Goal: Information Seeking & Learning: Find specific fact

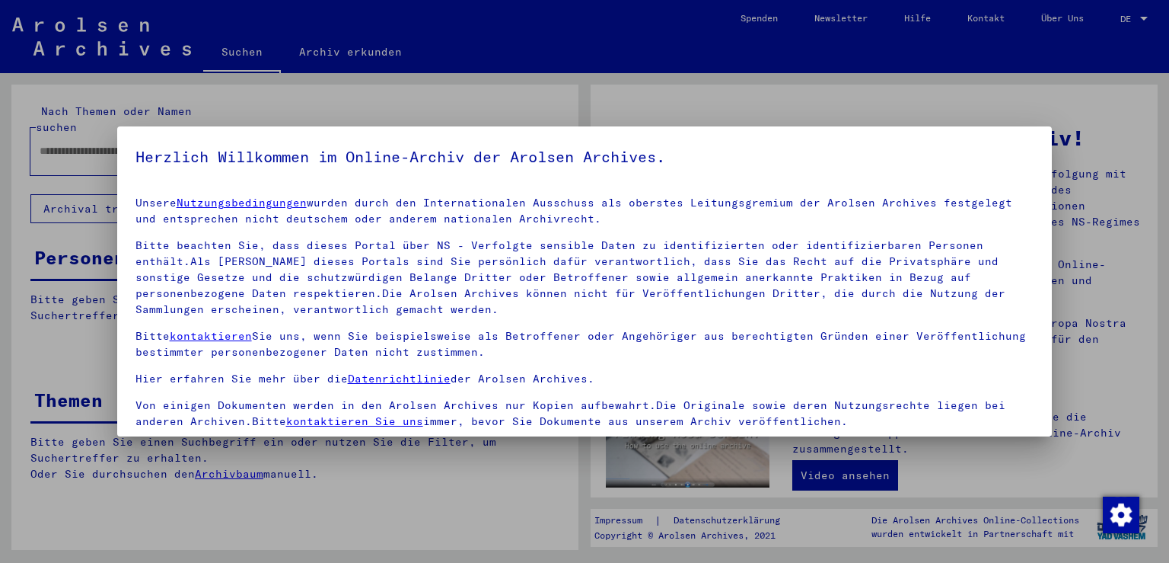
scroll to position [132, 0]
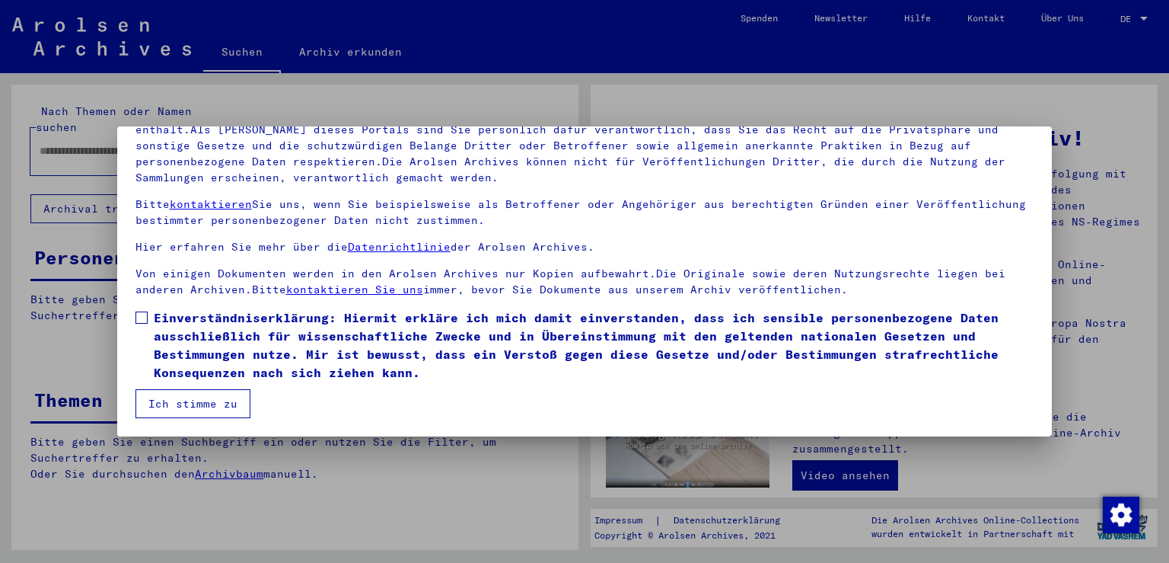
click at [147, 317] on span at bounding box center [141, 317] width 12 height 12
click at [199, 398] on button "Ich stimme zu" at bounding box center [192, 403] width 115 height 29
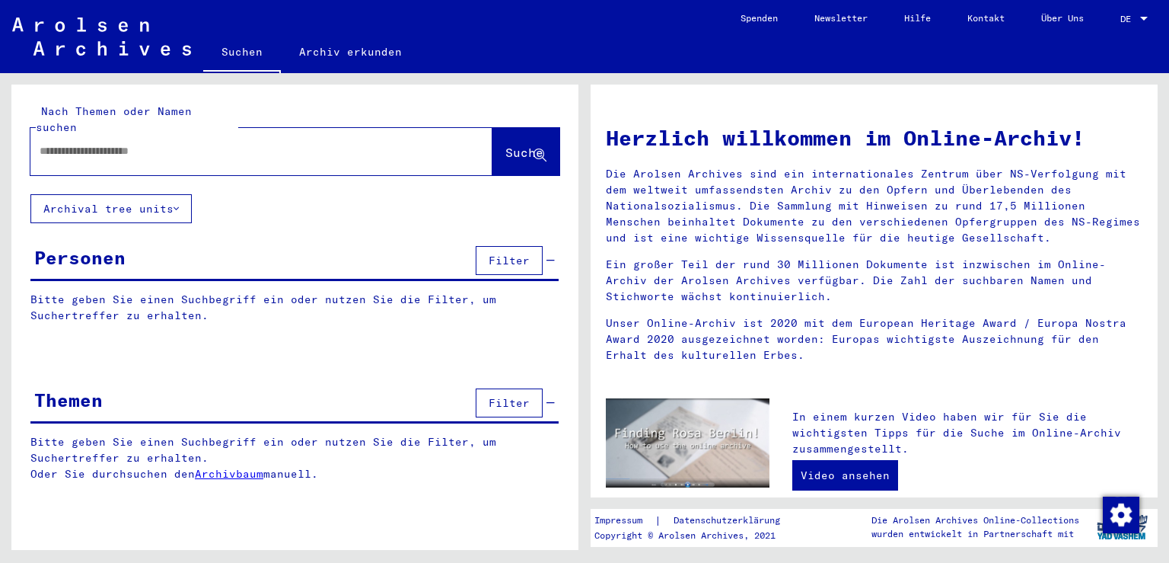
click at [120, 143] on input "text" at bounding box center [243, 151] width 407 height 16
drag, startPoint x: 57, startPoint y: 132, endPoint x: 56, endPoint y: 141, distance: 8.4
click at [56, 143] on input "**********" at bounding box center [243, 151] width 407 height 16
click at [144, 144] on div "**********" at bounding box center [238, 151] width 416 height 34
click at [144, 143] on input "**********" at bounding box center [243, 151] width 407 height 16
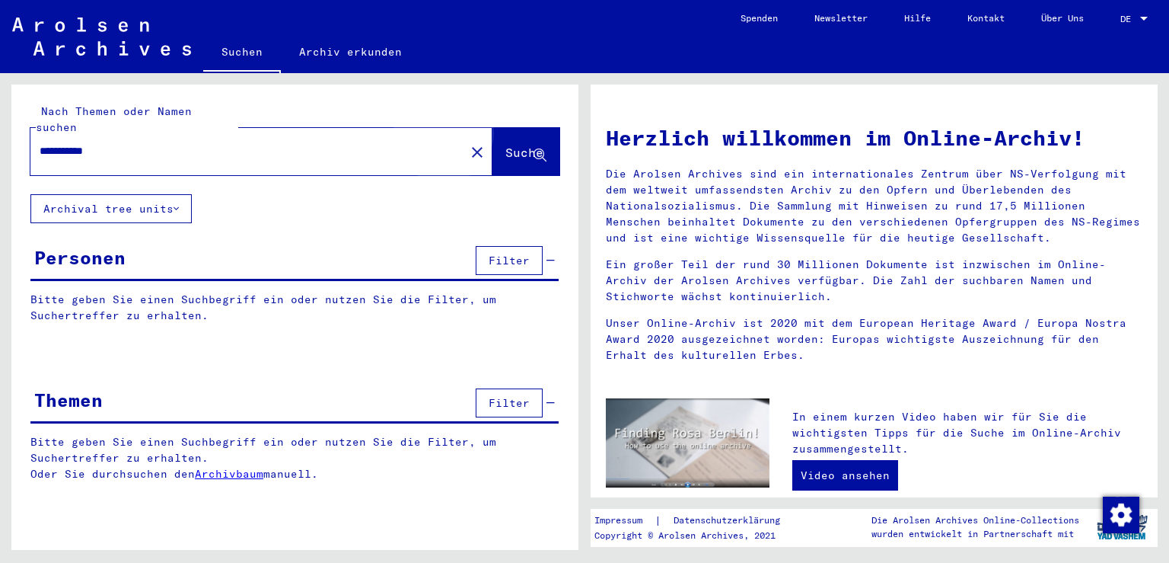
click at [505, 145] on span "Suche" at bounding box center [524, 152] width 38 height 15
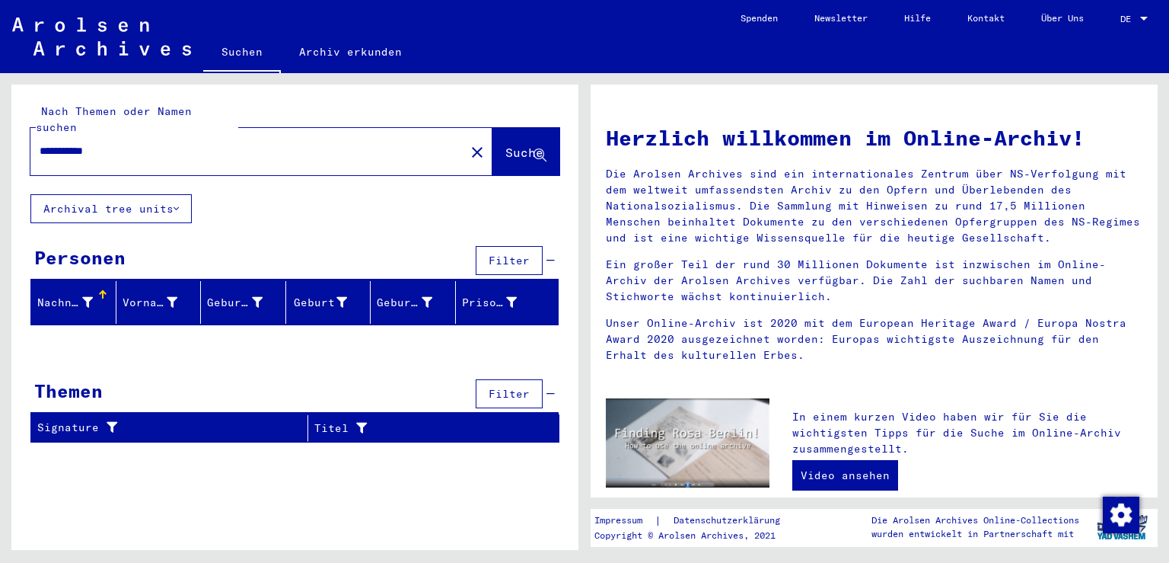
click at [157, 143] on input "**********" at bounding box center [243, 151] width 407 height 16
type input "*"
click at [515, 145] on span "Suche" at bounding box center [524, 152] width 38 height 15
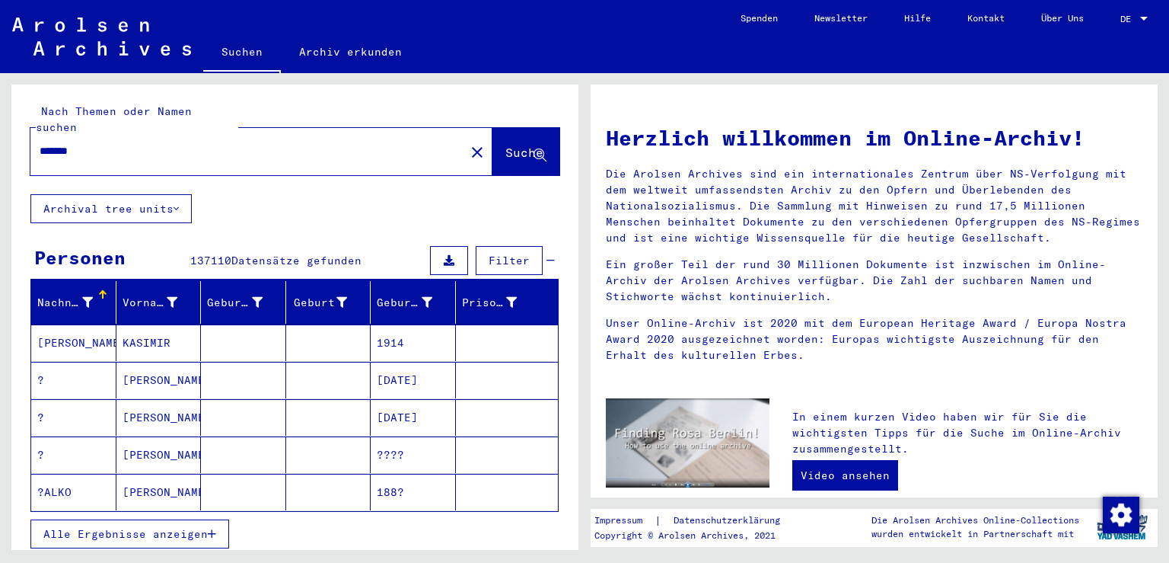
click at [144, 143] on input "*******" at bounding box center [243, 151] width 407 height 16
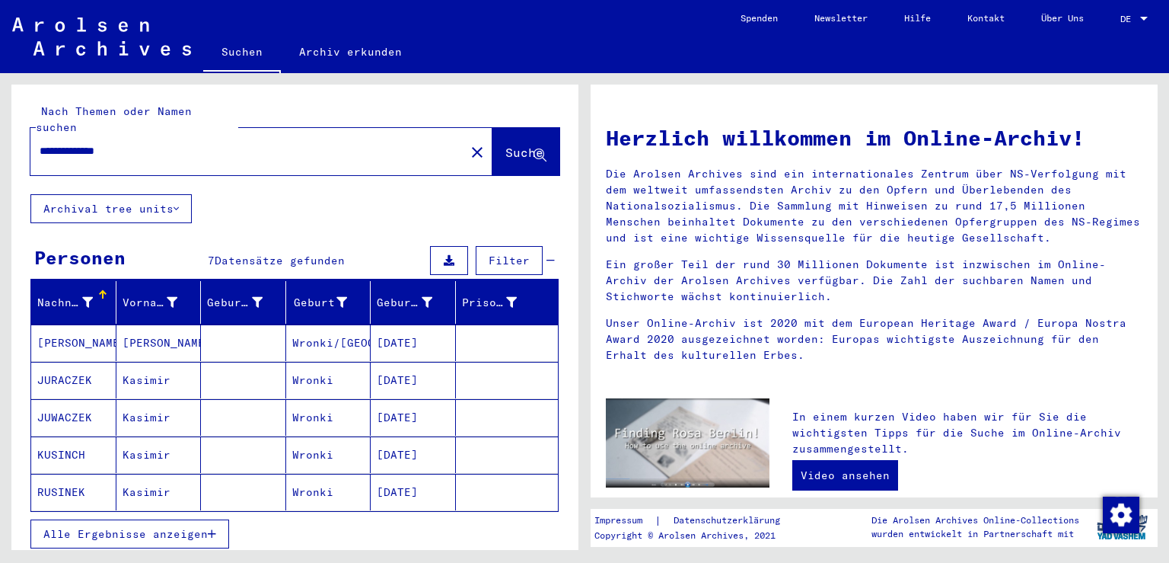
click at [223, 519] on button "Alle Ergebnisse anzeigen" at bounding box center [129, 533] width 199 height 29
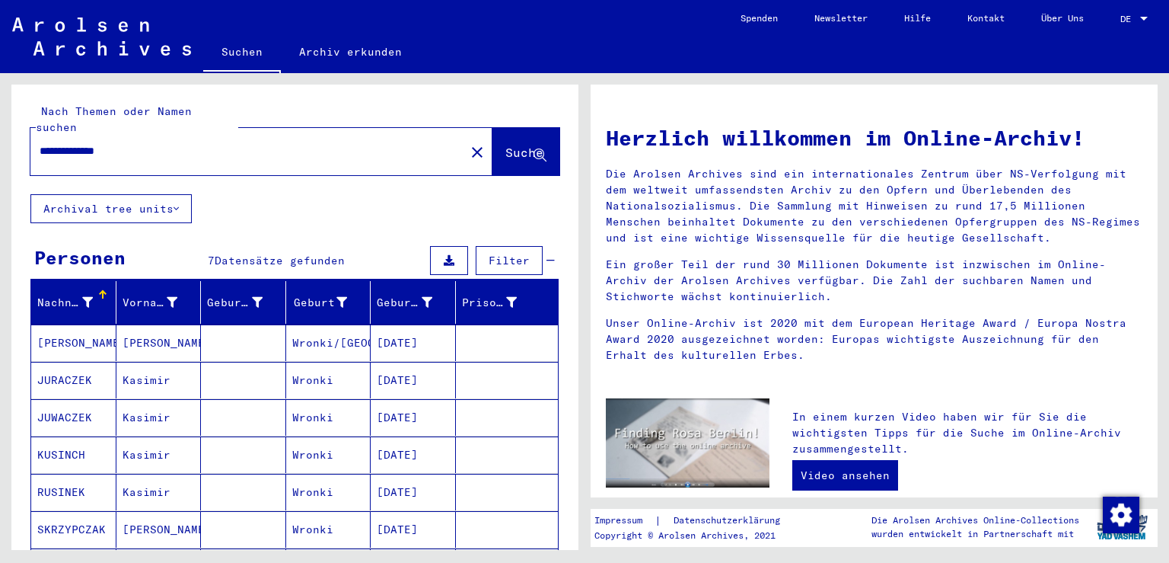
click at [190, 143] on input "**********" at bounding box center [243, 151] width 407 height 16
type input "**********"
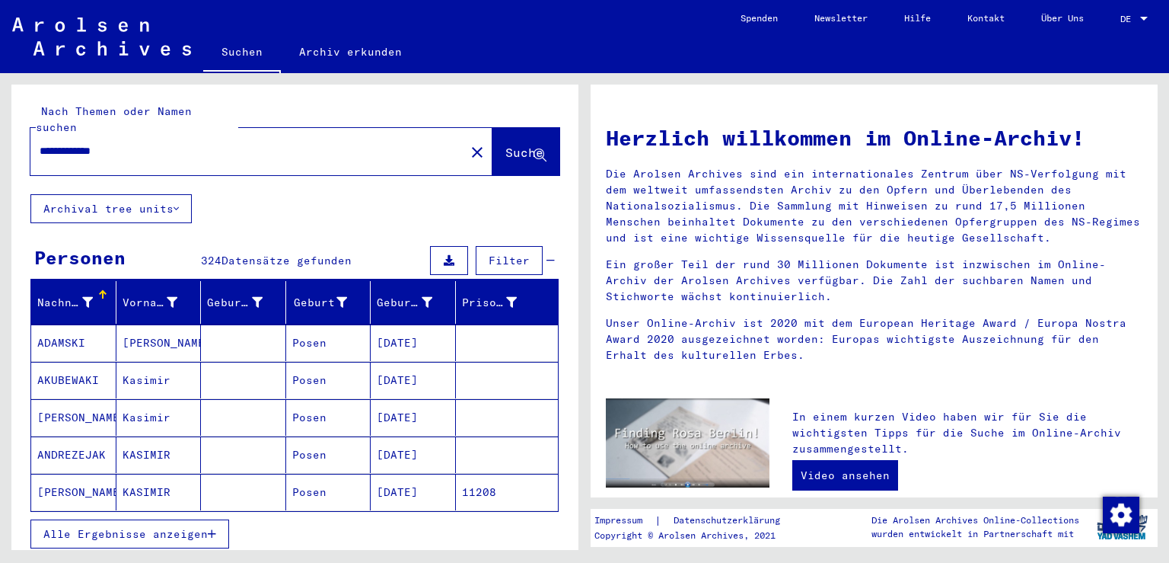
click at [209, 528] on icon "button" at bounding box center [212, 533] width 8 height 11
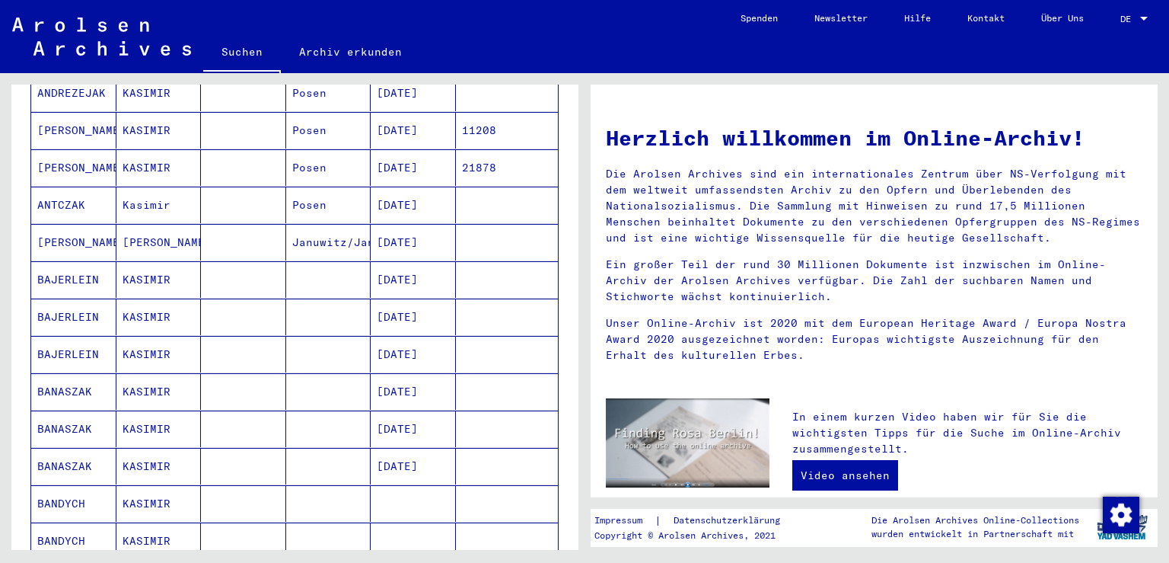
scroll to position [848, 0]
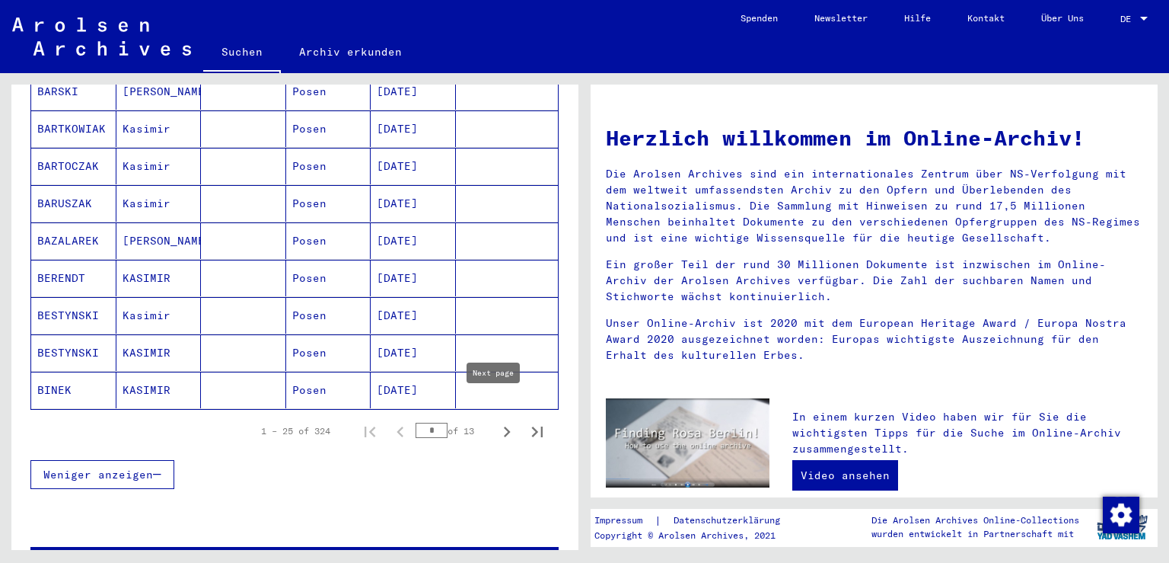
click at [504, 426] on icon "Next page" at bounding box center [507, 431] width 7 height 11
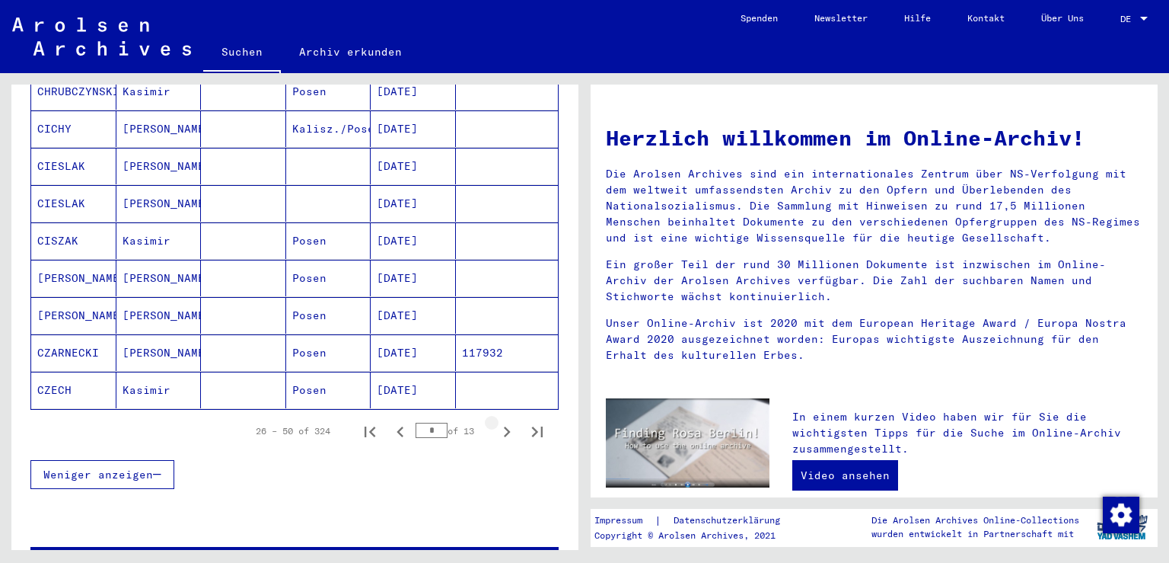
click at [504, 426] on icon "Next page" at bounding box center [507, 431] width 7 height 11
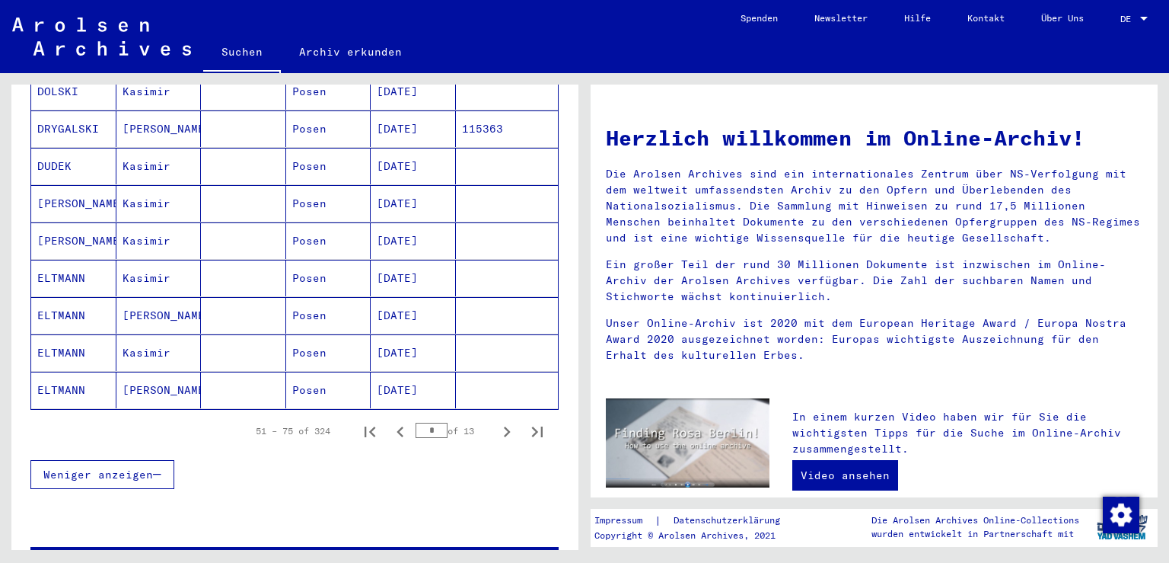
click at [504, 426] on icon "Next page" at bounding box center [507, 431] width 7 height 11
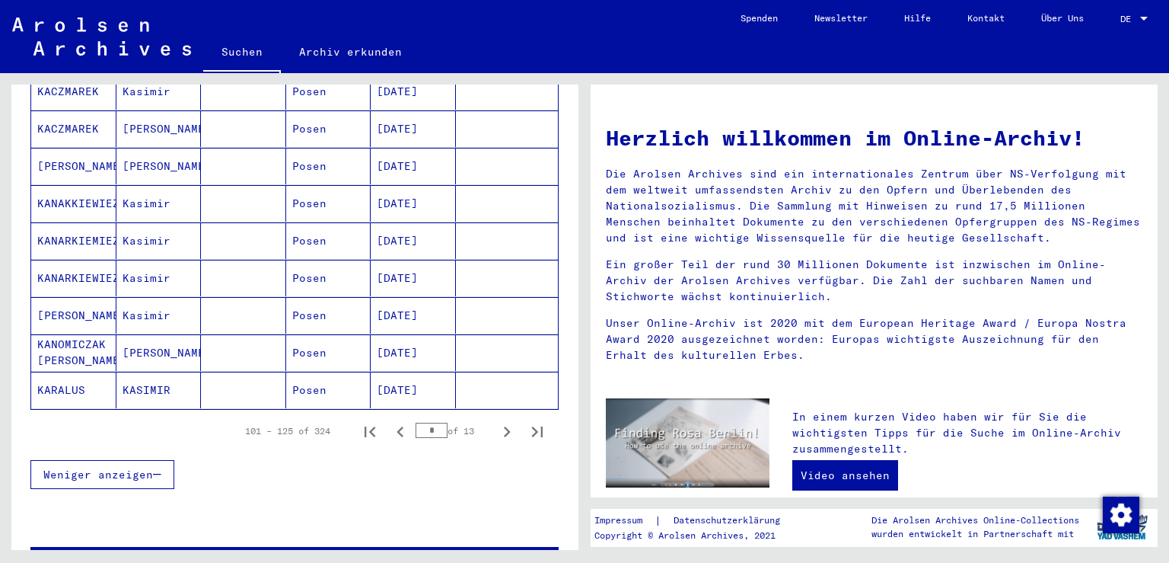
click at [504, 426] on icon "Next page" at bounding box center [507, 431] width 7 height 11
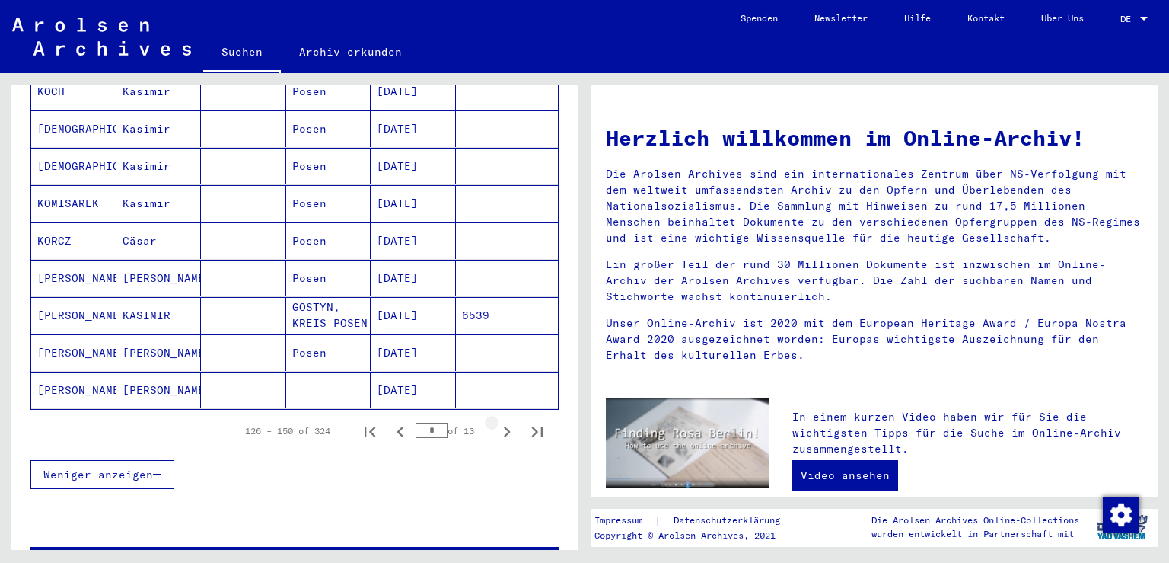
click at [504, 426] on icon "Next page" at bounding box center [507, 431] width 7 height 11
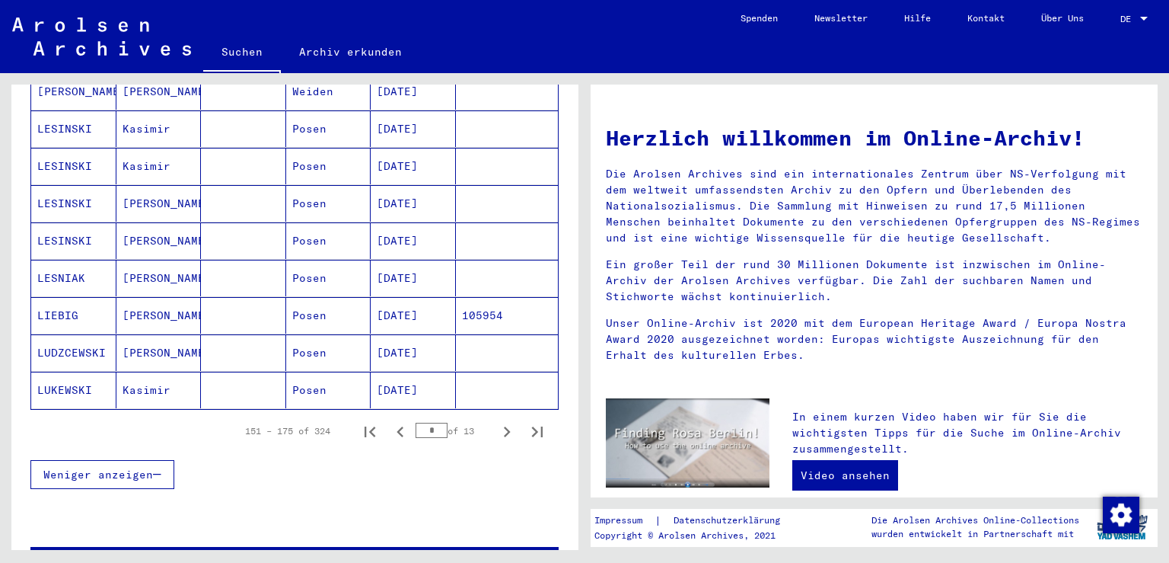
click at [504, 426] on icon "Next page" at bounding box center [507, 431] width 7 height 11
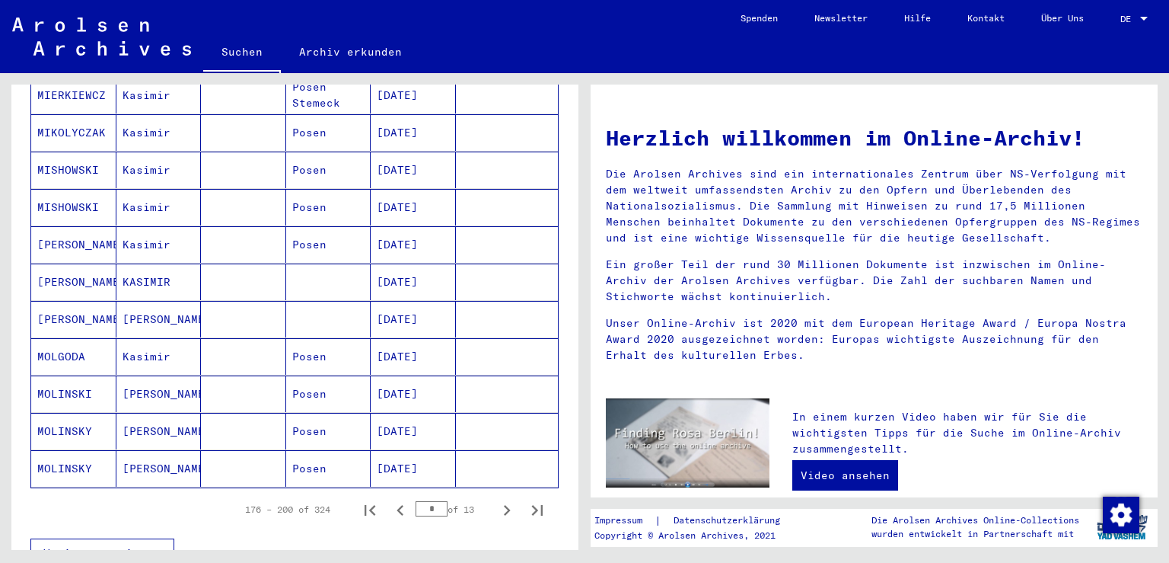
scroll to position [784, 0]
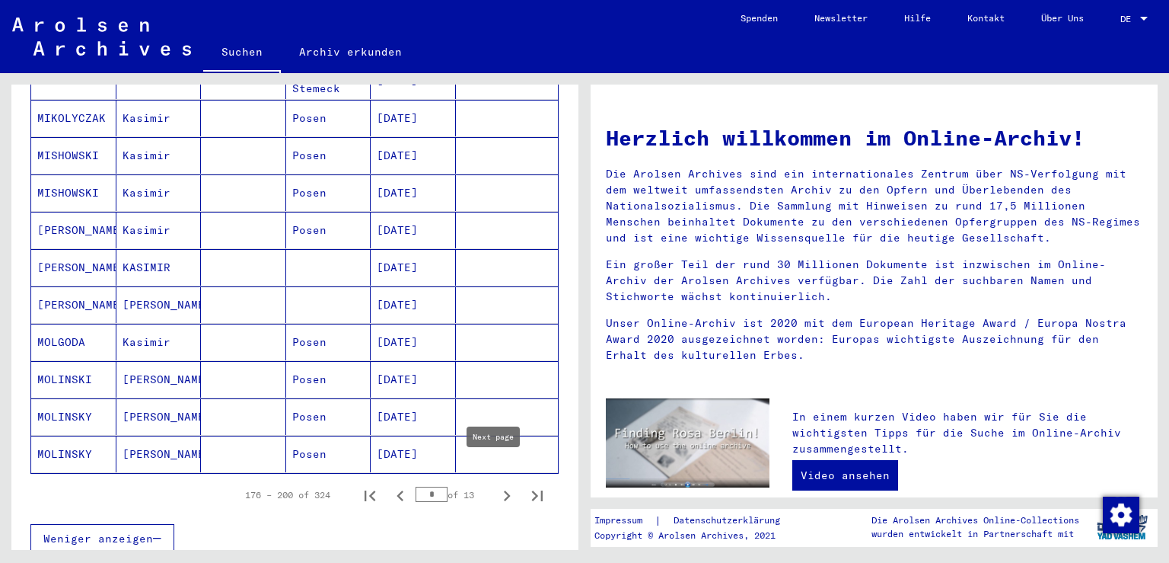
click at [496, 485] on icon "Next page" at bounding box center [506, 495] width 21 height 21
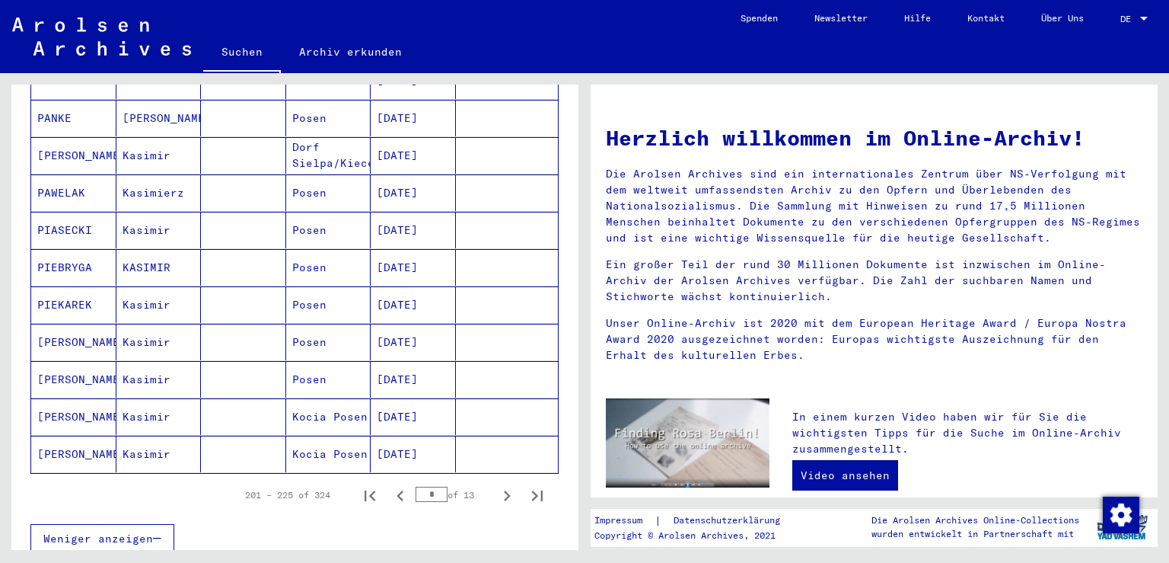
drag, startPoint x: 579, startPoint y: 411, endPoint x: 585, endPoint y: 370, distance: 41.6
click at [585, 370] on mat-grid-tile "**********" at bounding box center [292, 311] width 585 height 476
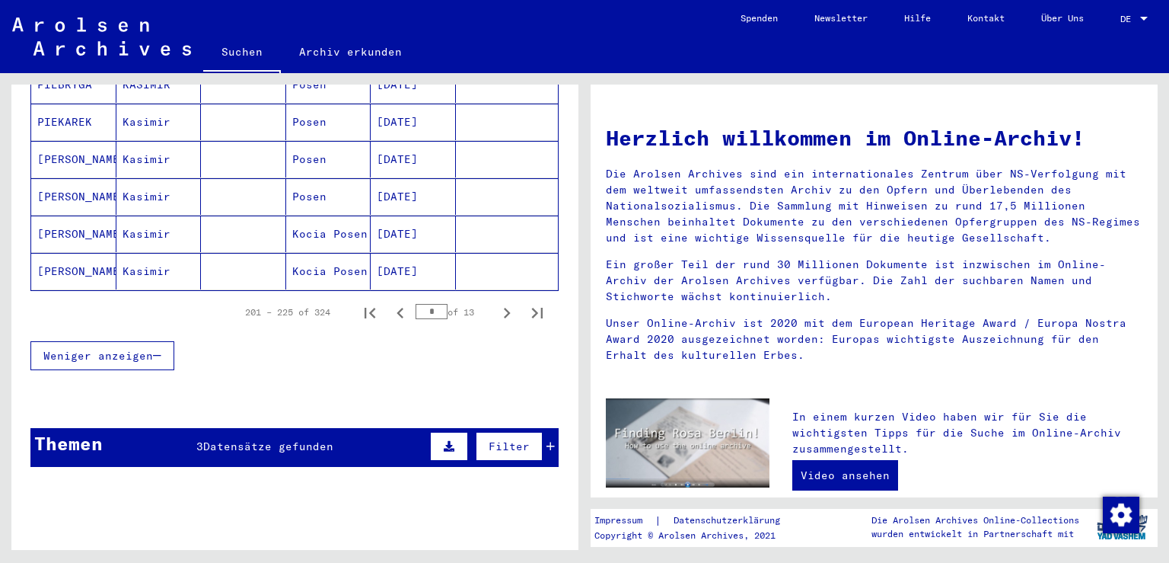
scroll to position [1021, 0]
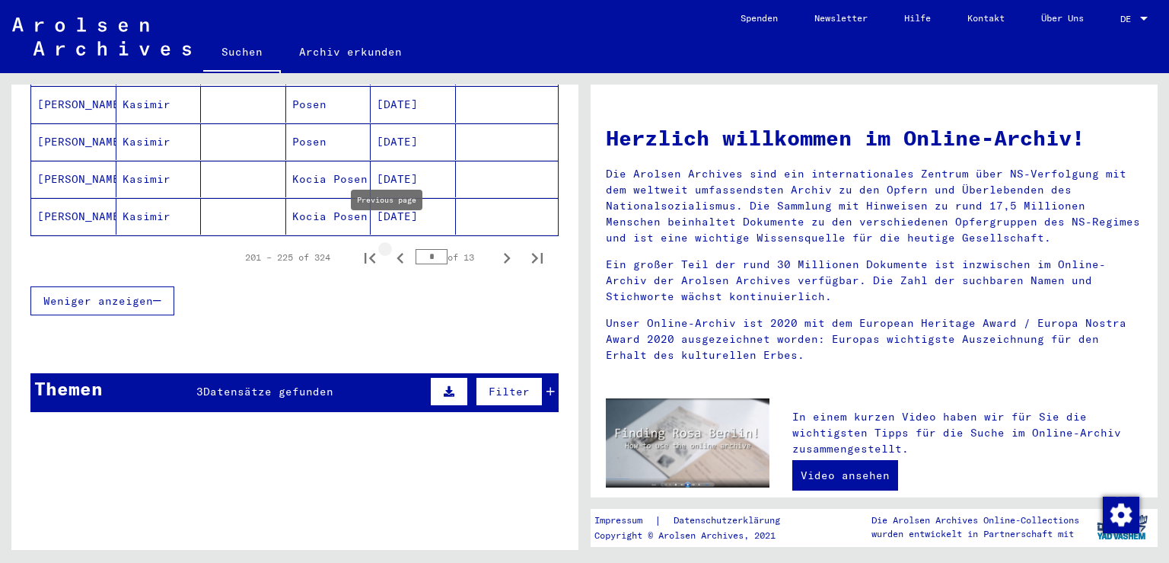
click at [397, 253] on icon "Previous page" at bounding box center [400, 258] width 7 height 11
type input "*"
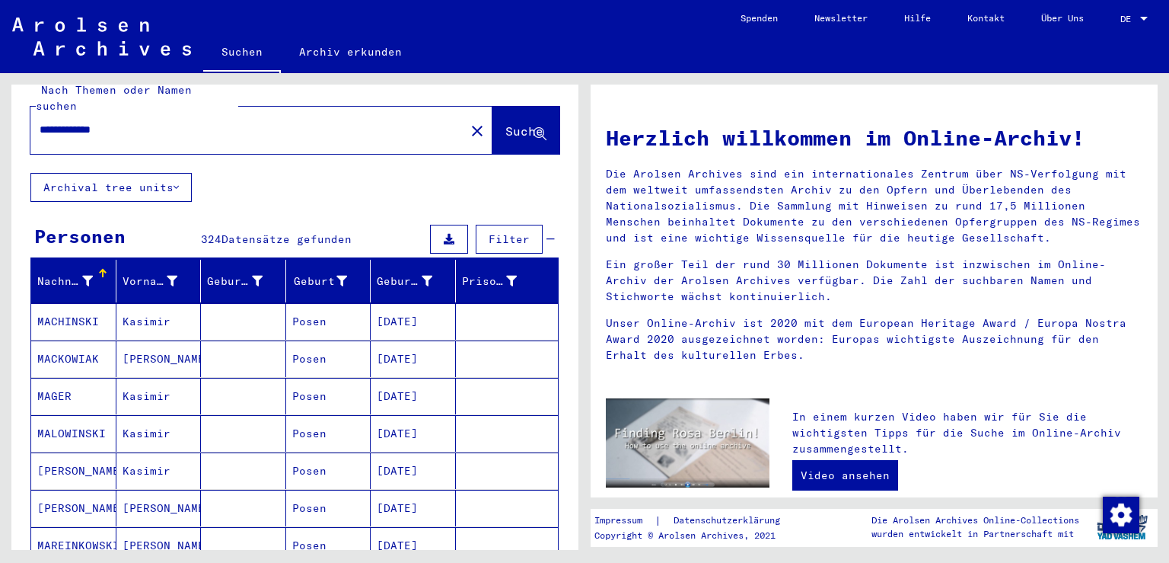
scroll to position [19, 0]
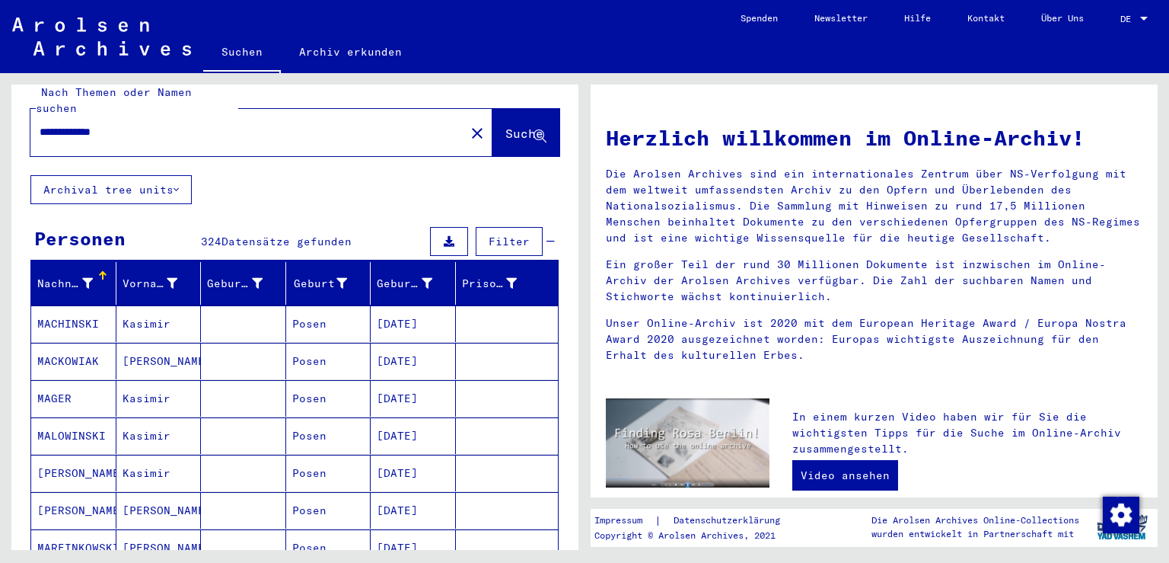
click at [288, 135] on div "**********" at bounding box center [261, 132] width 462 height 47
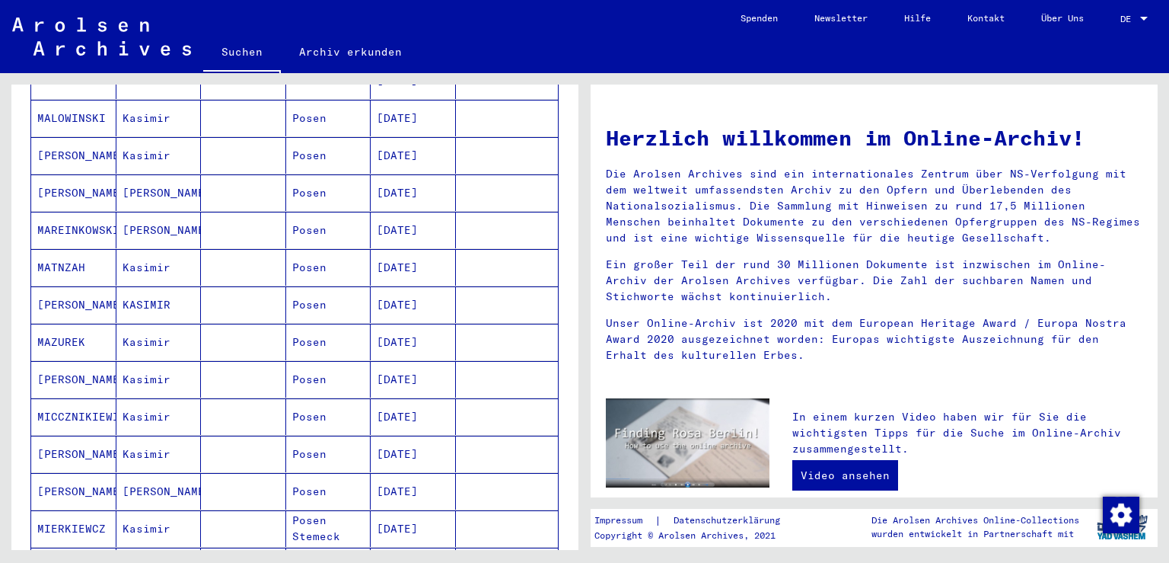
scroll to position [0, 0]
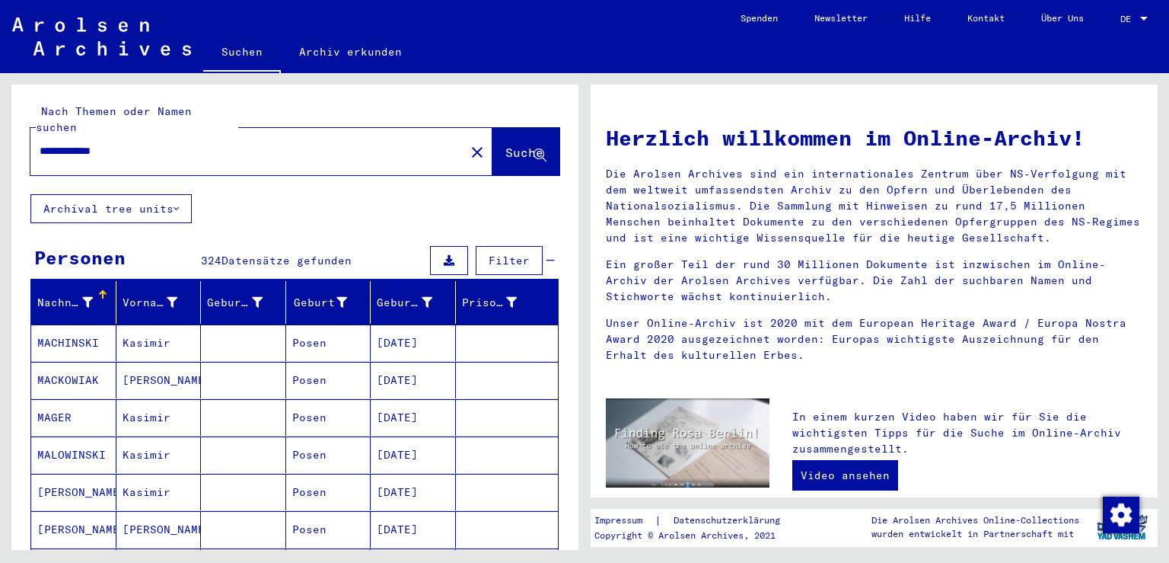
click at [190, 143] on input "**********" at bounding box center [243, 151] width 407 height 16
type input "*"
type input "******"
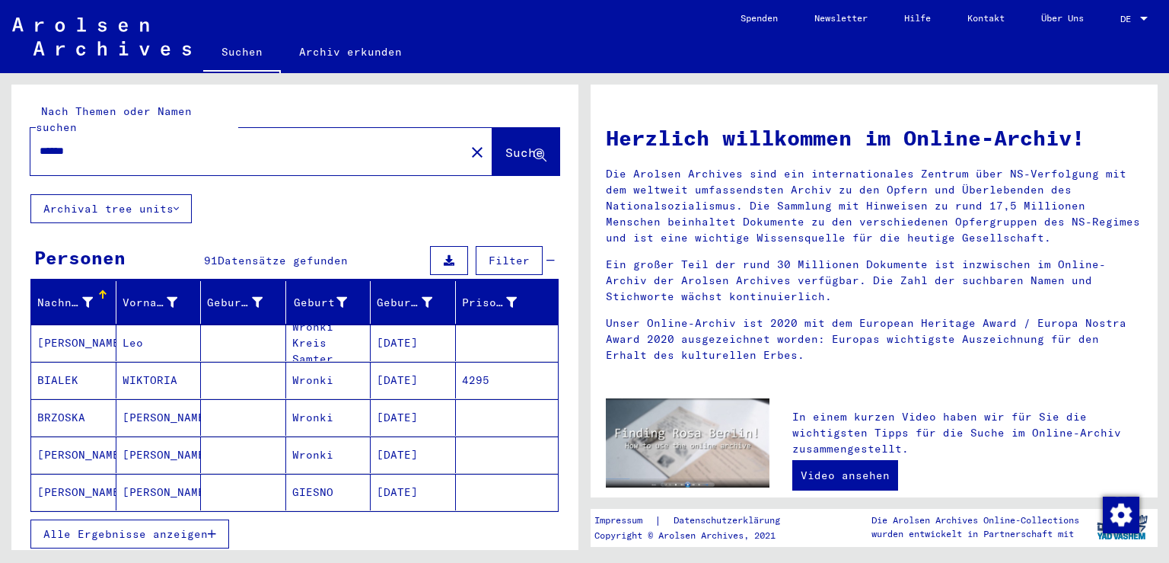
click at [186, 527] on span "Alle Ergebnisse anzeigen" at bounding box center [125, 534] width 164 height 14
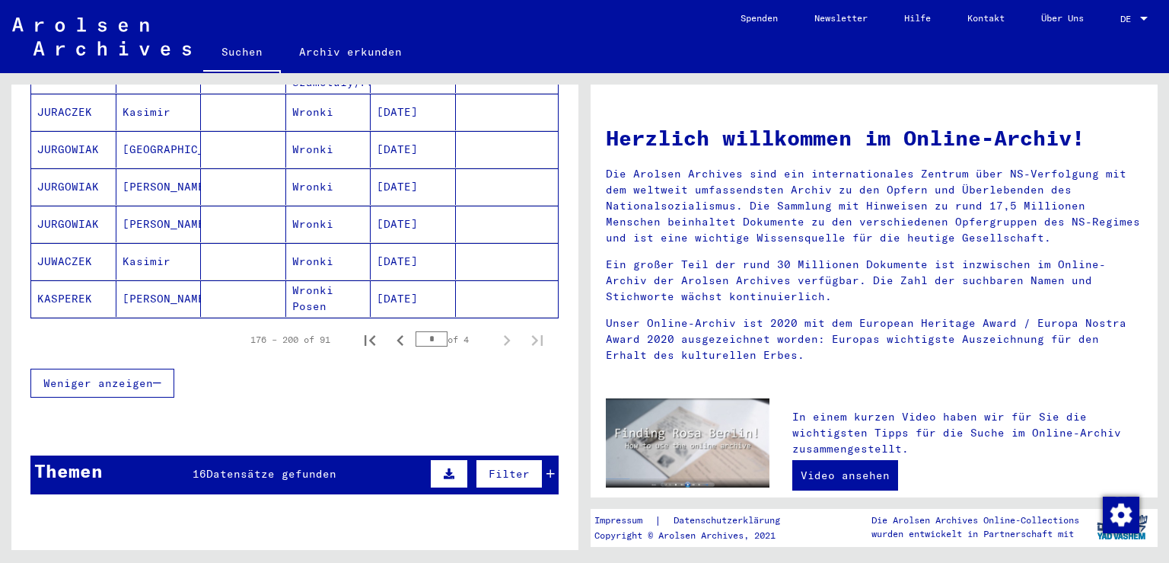
scroll to position [1018, 0]
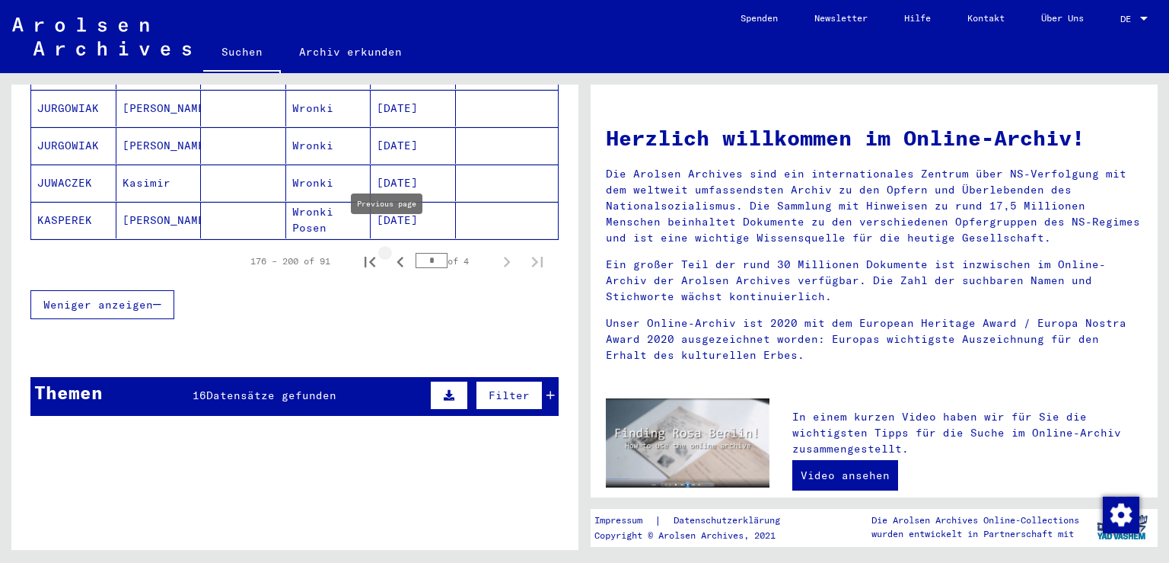
click at [397, 257] on icon "Previous page" at bounding box center [400, 262] width 7 height 11
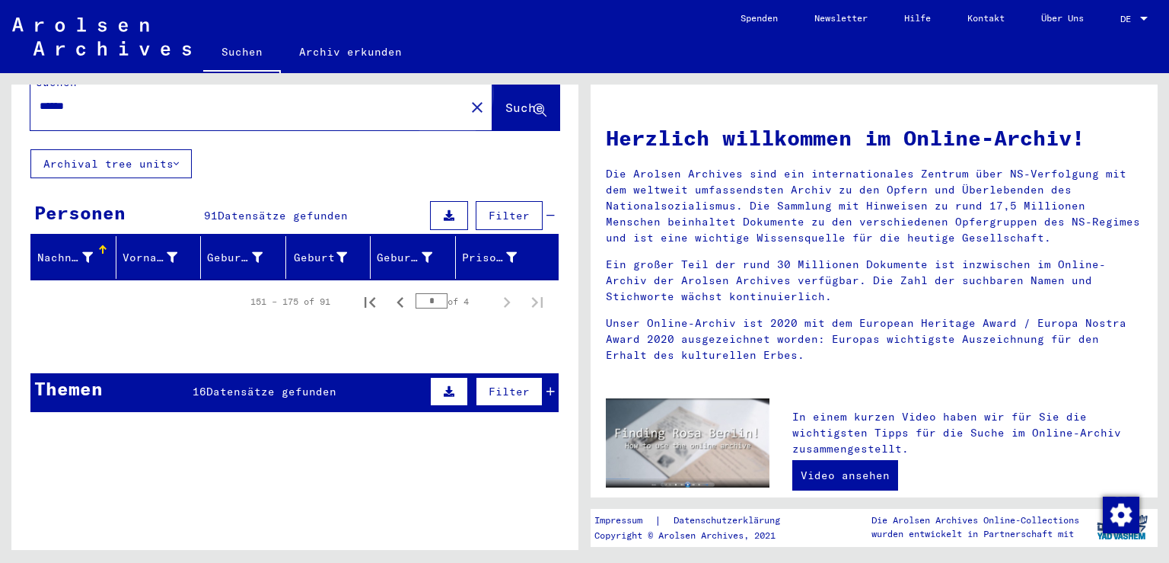
click at [505, 100] on span "Suche" at bounding box center [524, 107] width 38 height 15
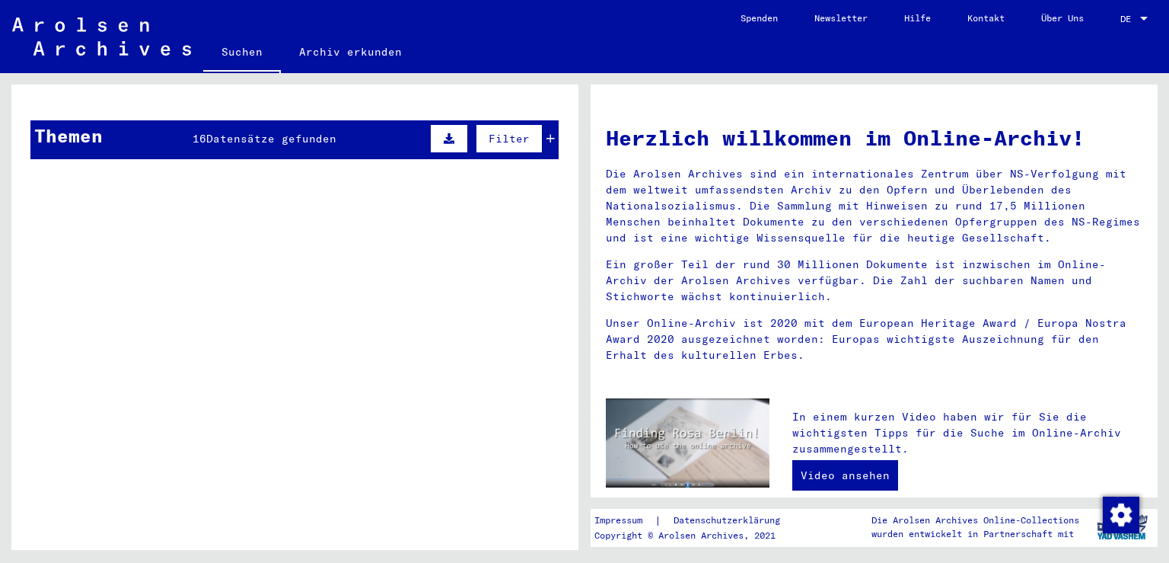
scroll to position [0, 0]
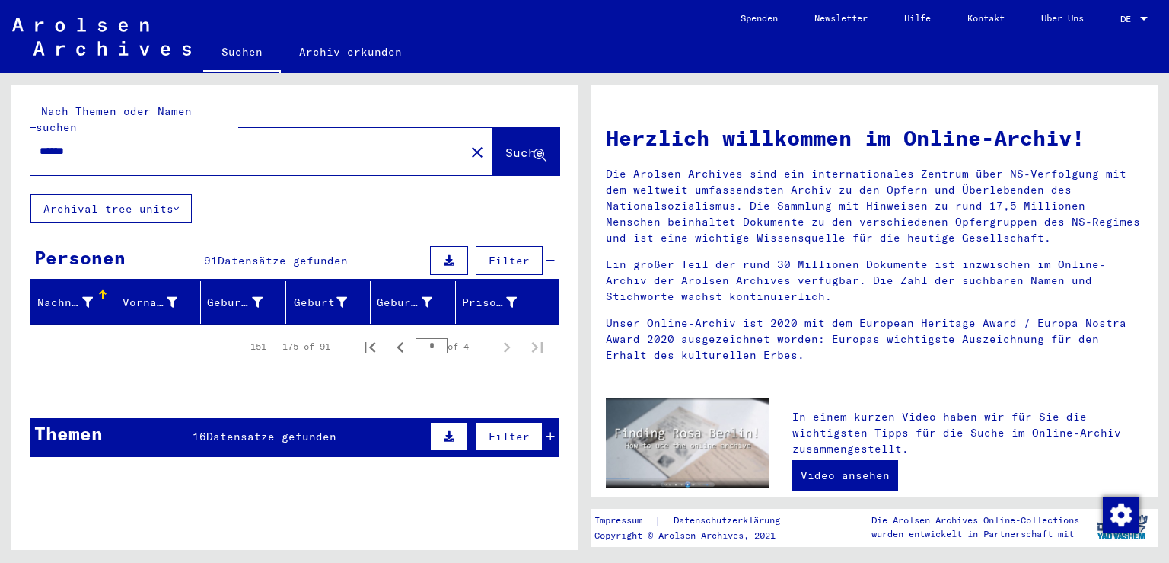
click at [129, 325] on div "151 – 175 of 91 * of 4" at bounding box center [294, 346] width 528 height 43
click at [390, 336] on icon "Previous page" at bounding box center [400, 346] width 21 height 21
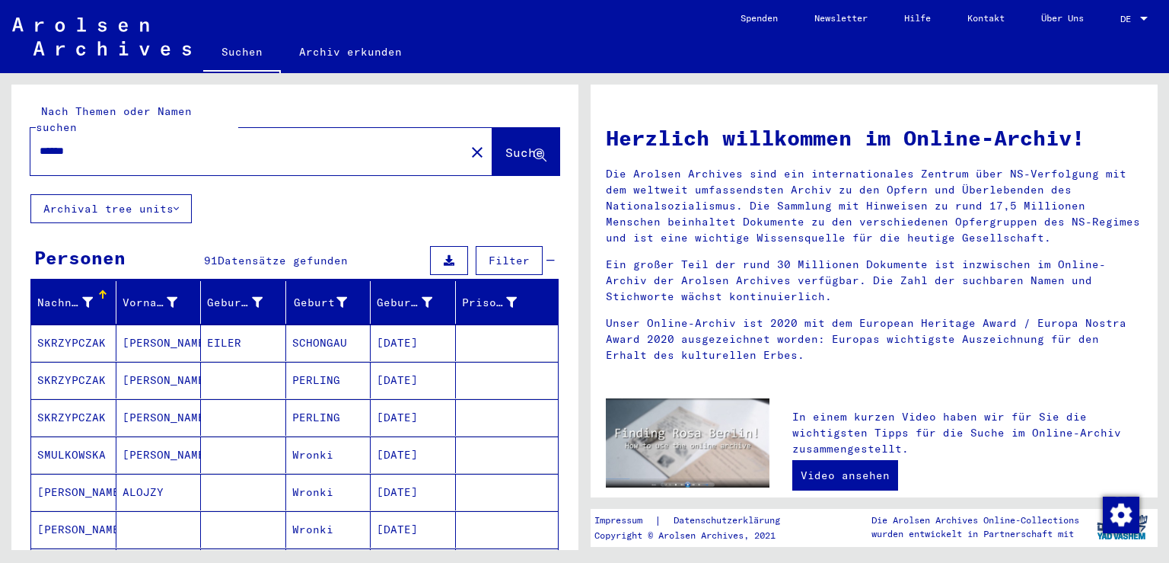
click at [383, 329] on mat-cell "[DATE]" at bounding box center [413, 342] width 85 height 37
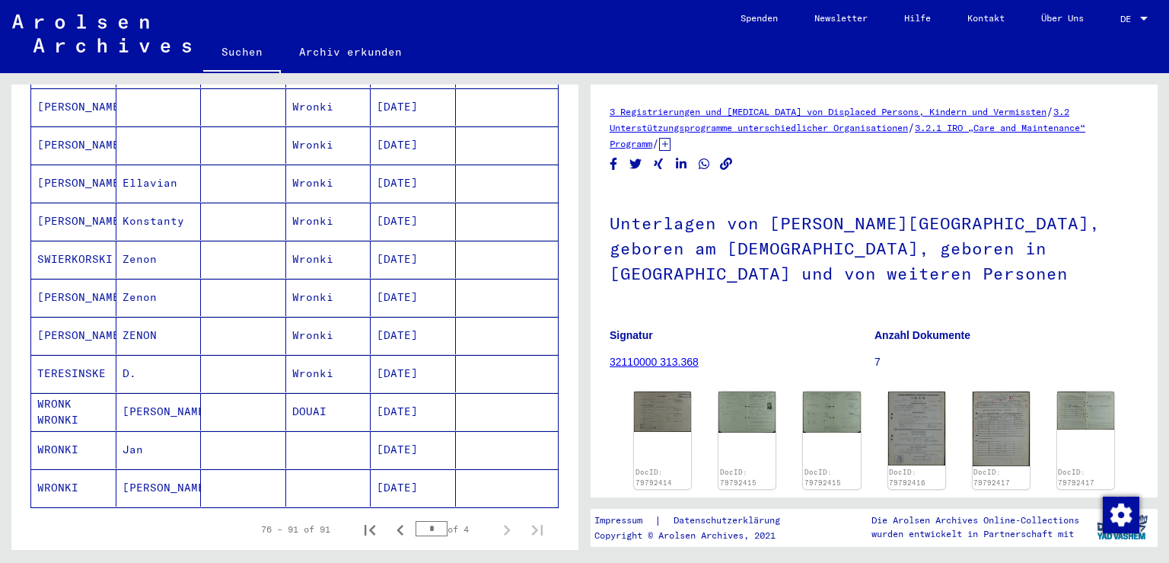
scroll to position [489, 0]
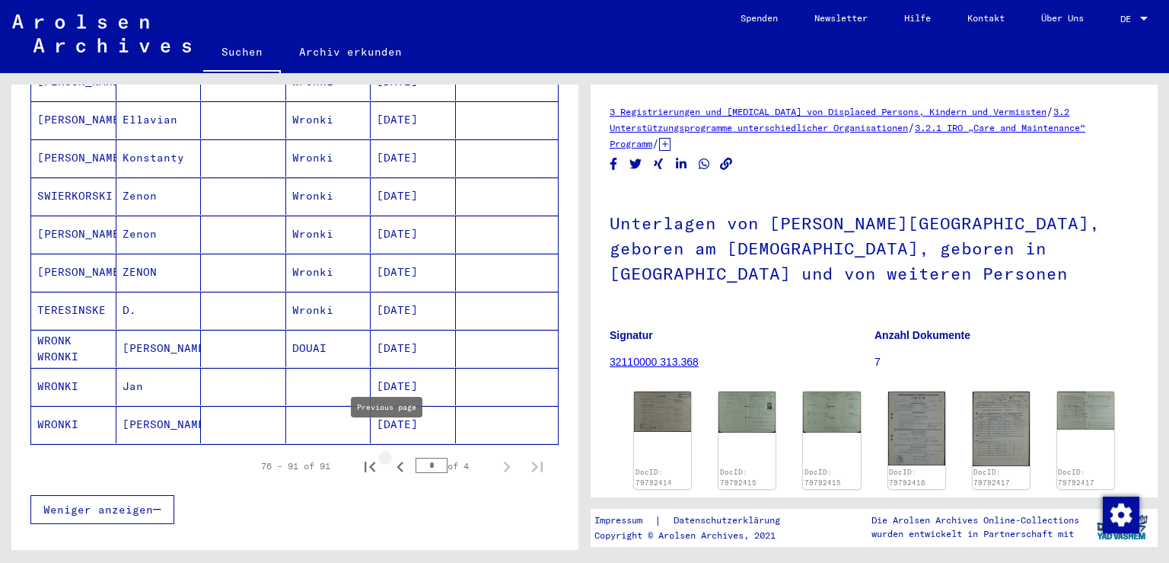
click at [390, 456] on icon "Previous page" at bounding box center [400, 466] width 21 height 21
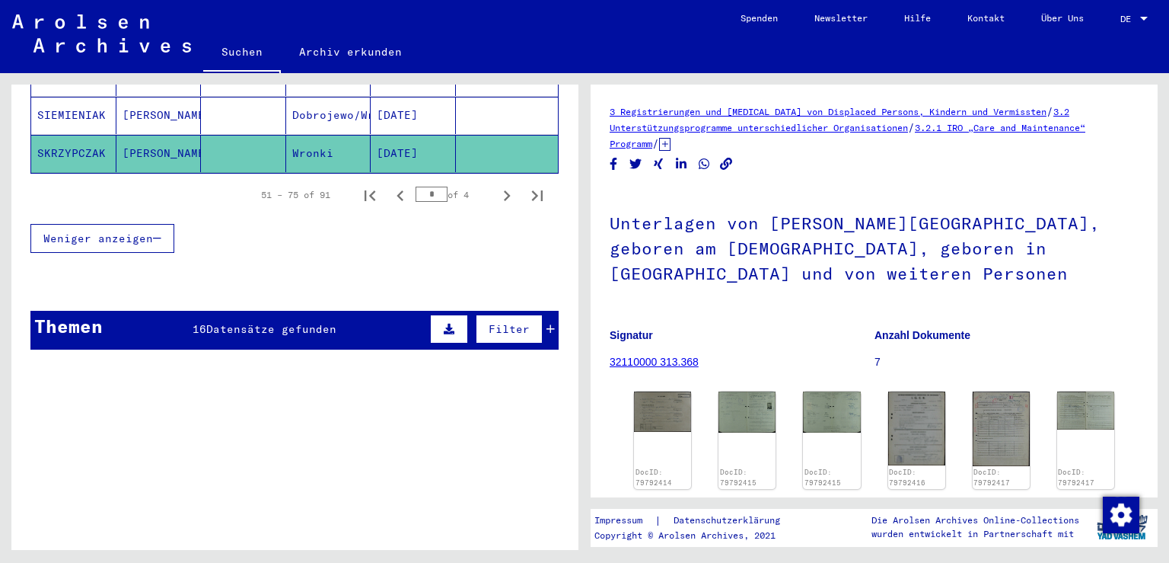
scroll to position [1105, 0]
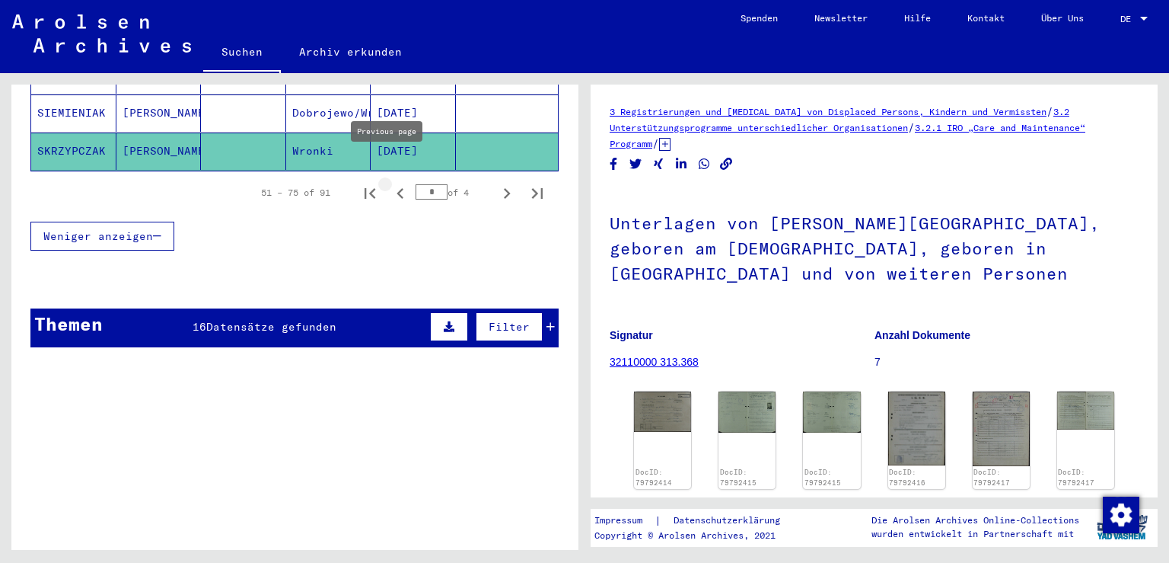
click at [390, 183] on icon "Previous page" at bounding box center [400, 193] width 21 height 21
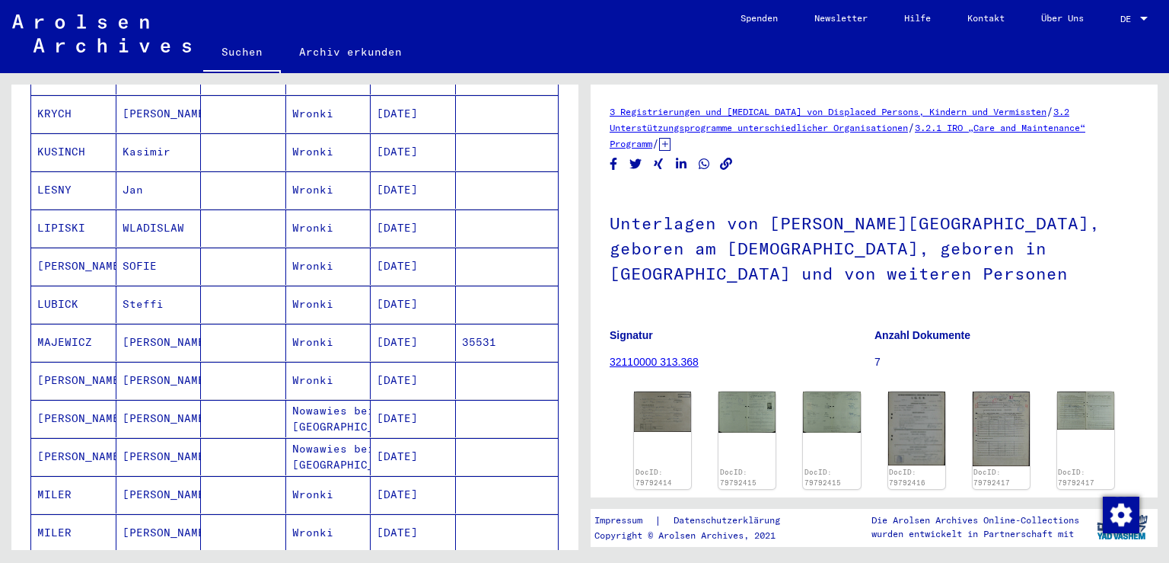
scroll to position [754, 0]
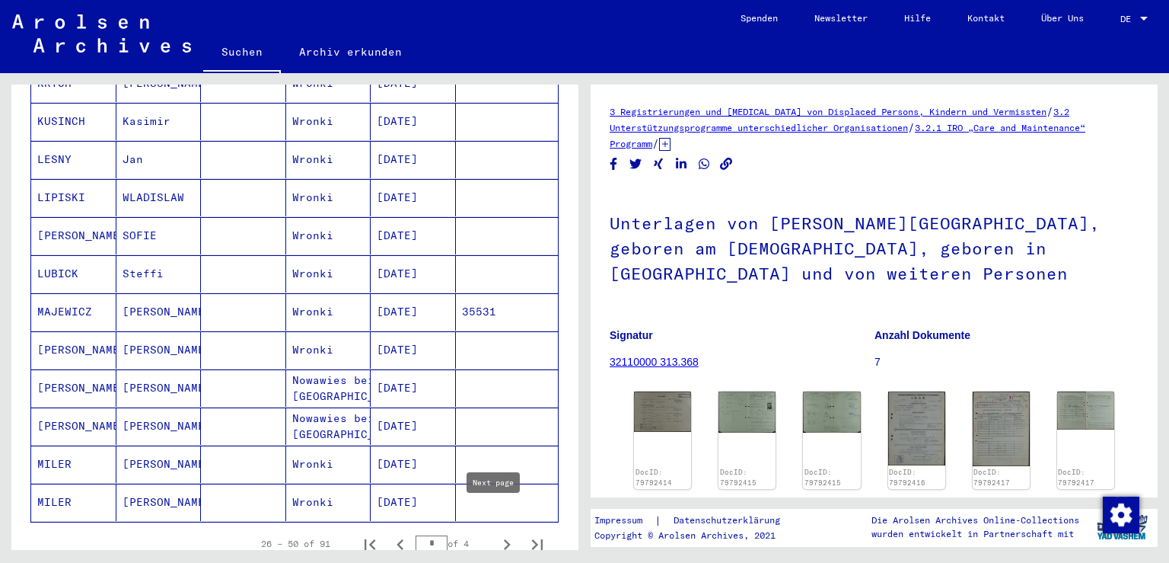
click at [496, 534] on icon "Next page" at bounding box center [506, 544] width 21 height 21
type input "*"
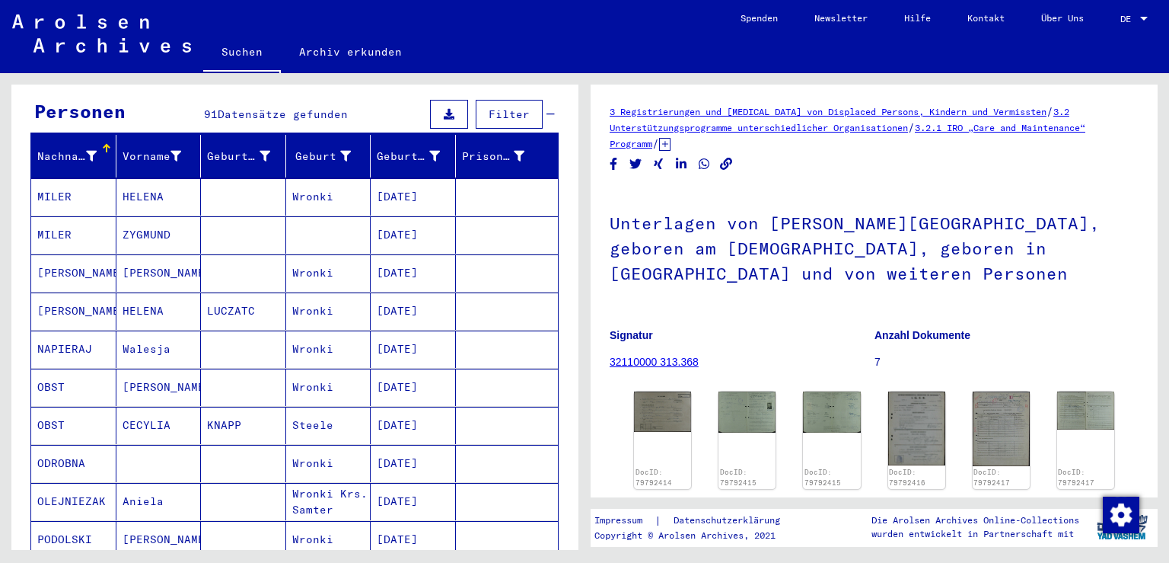
scroll to position [120, 0]
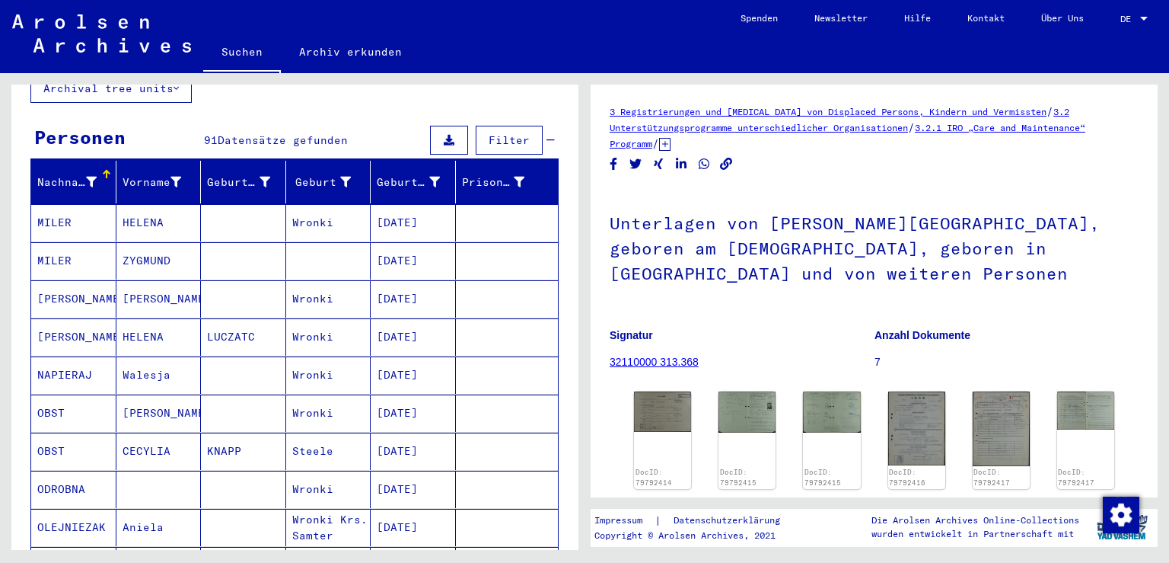
click at [73, 318] on mat-cell "[PERSON_NAME]" at bounding box center [73, 336] width 85 height 37
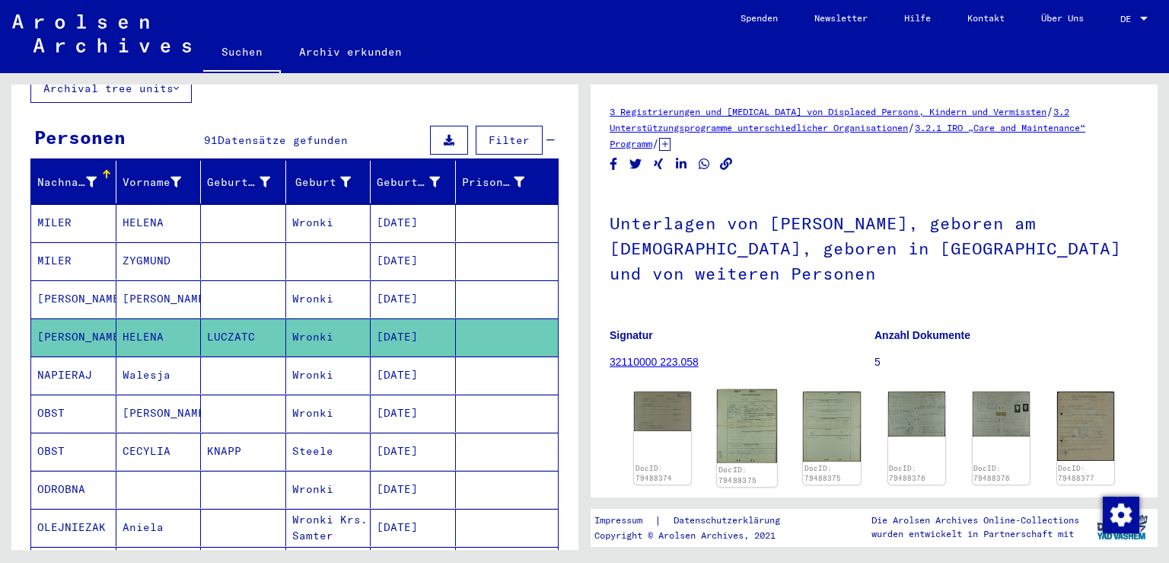
click at [749, 426] on img at bounding box center [747, 425] width 60 height 73
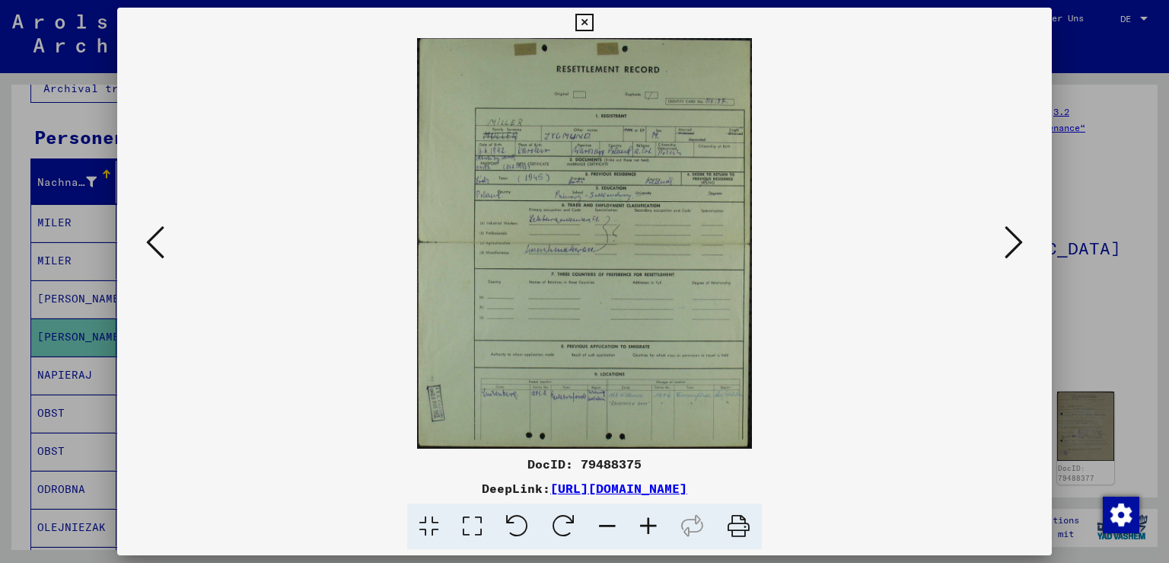
click at [593, 21] on icon at bounding box center [584, 23] width 18 height 18
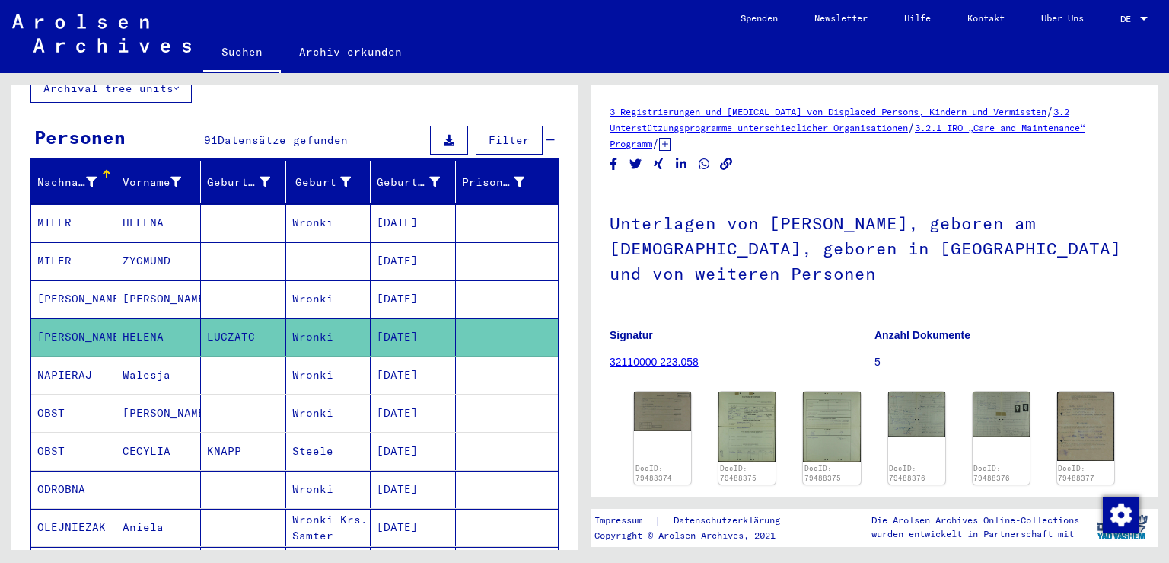
click at [97, 280] on mat-cell "[PERSON_NAME]" at bounding box center [73, 298] width 85 height 37
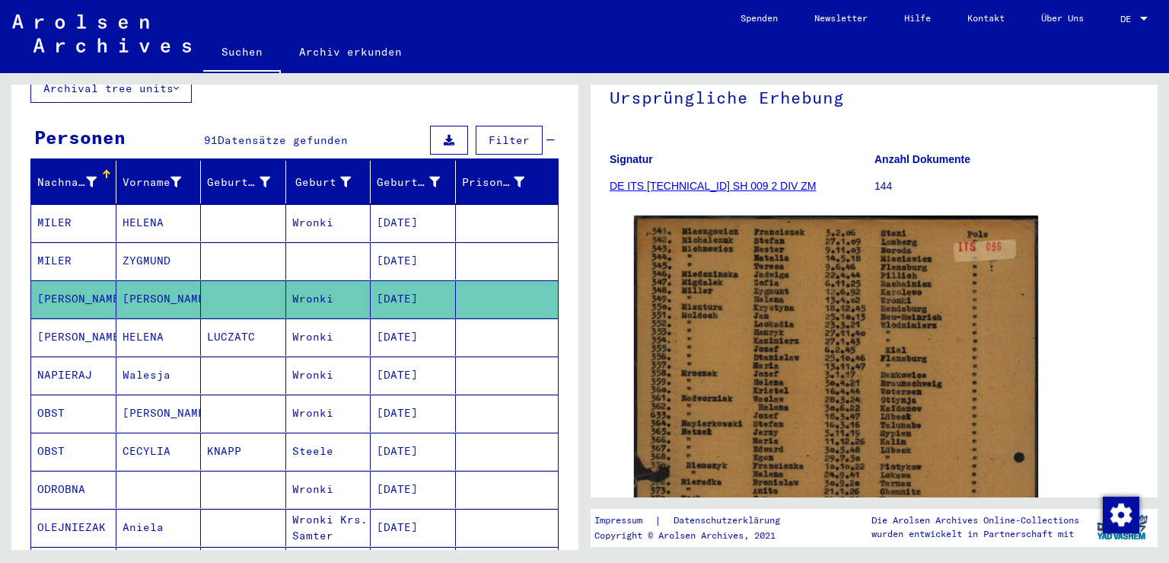
scroll to position [97, 0]
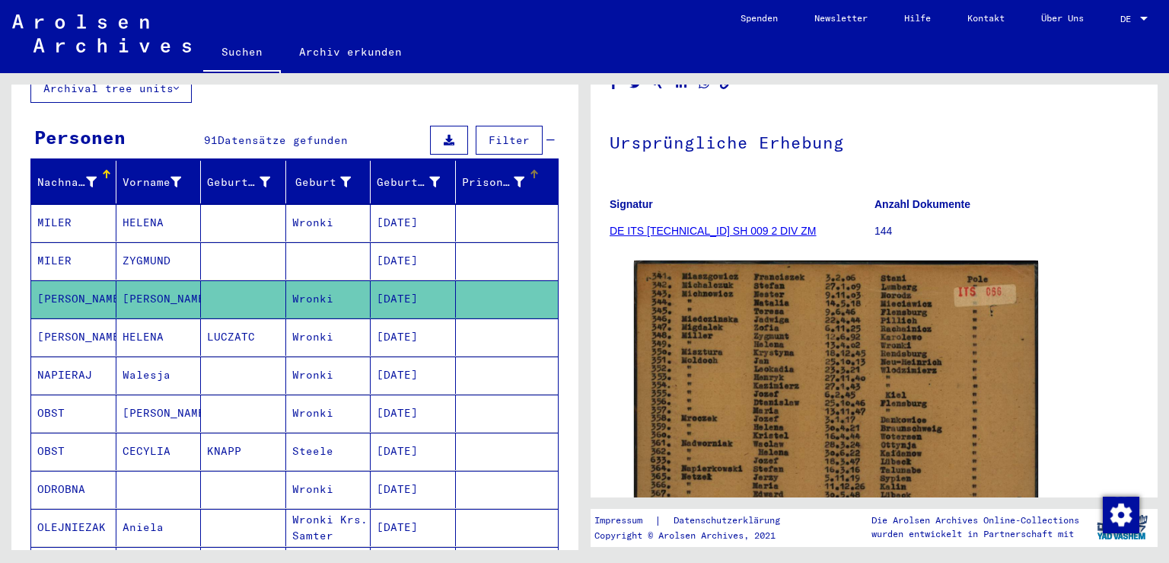
click at [489, 174] on div "Prisoner #" at bounding box center [493, 182] width 63 height 16
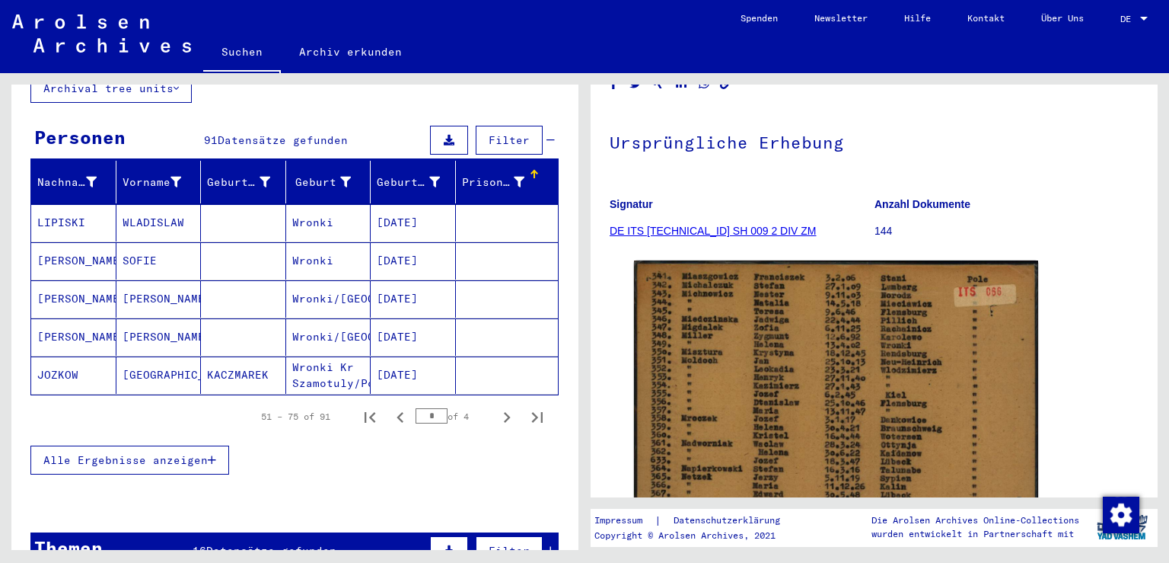
scroll to position [0, 0]
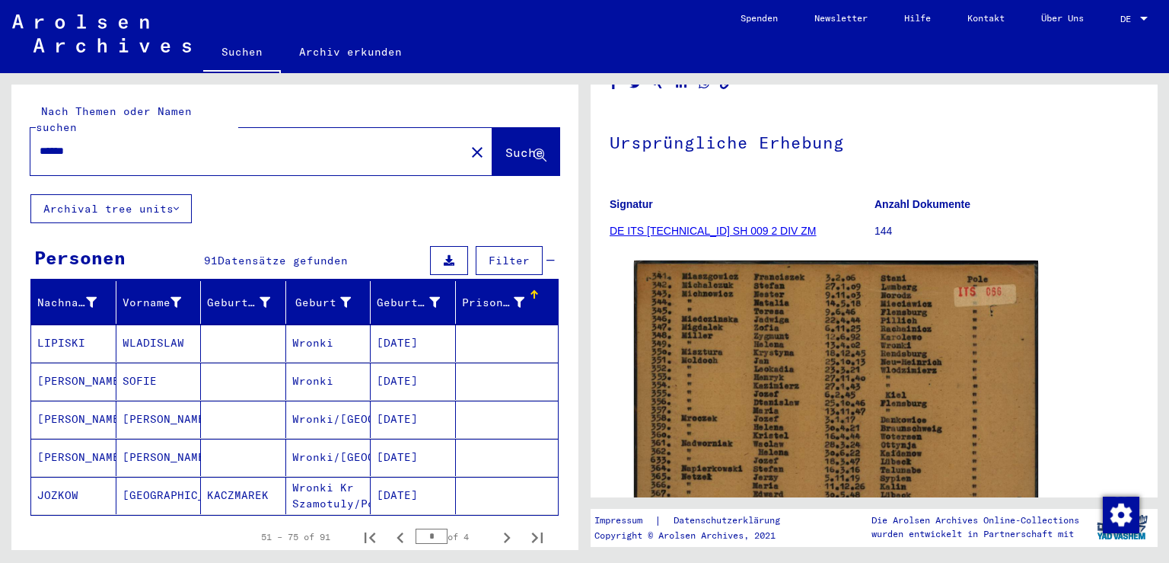
click at [40, 143] on input "******" at bounding box center [248, 151] width 416 height 16
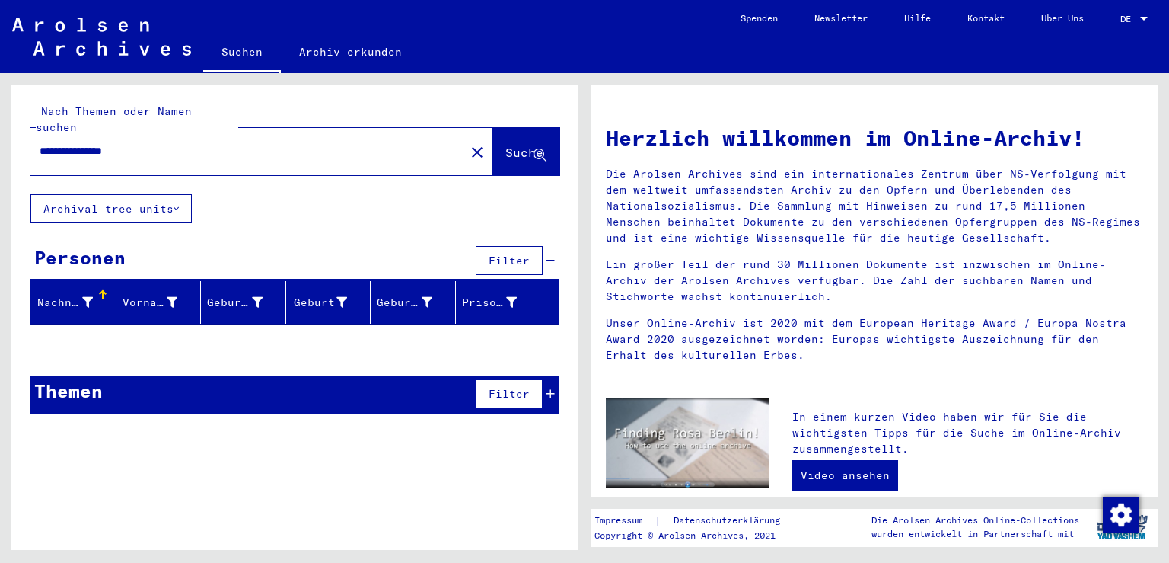
click at [198, 143] on input "**********" at bounding box center [243, 151] width 407 height 16
drag, startPoint x: 99, startPoint y: 139, endPoint x: 95, endPoint y: 152, distance: 14.2
click at [98, 143] on input "**********" at bounding box center [243, 151] width 407 height 16
click at [178, 143] on input "**********" at bounding box center [243, 151] width 407 height 16
click at [215, 143] on input "**********" at bounding box center [243, 151] width 407 height 16
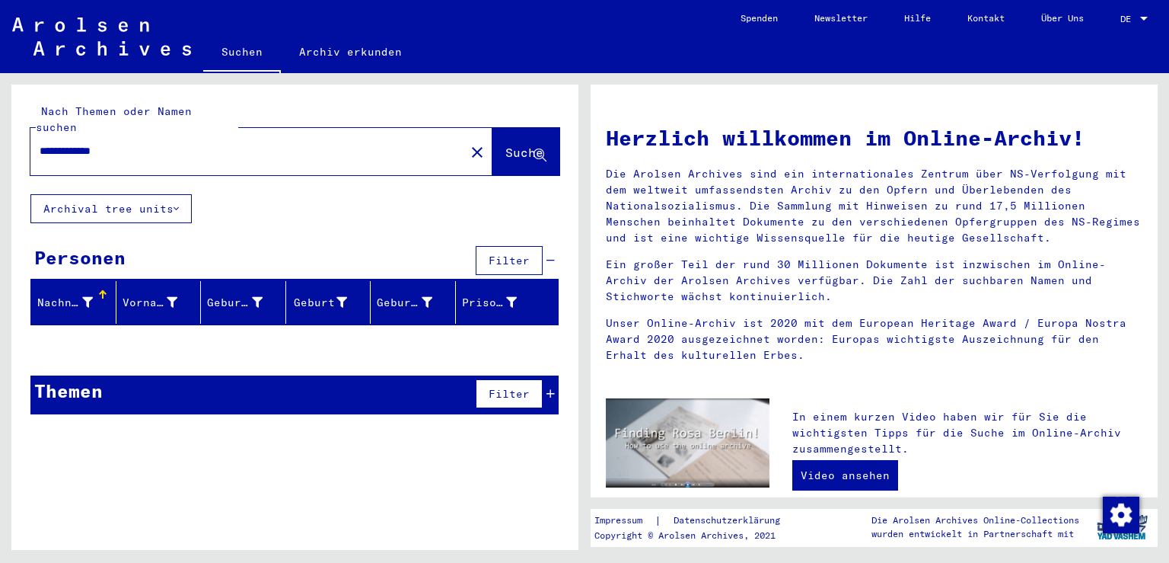
click at [515, 145] on span "Suche" at bounding box center [524, 152] width 38 height 15
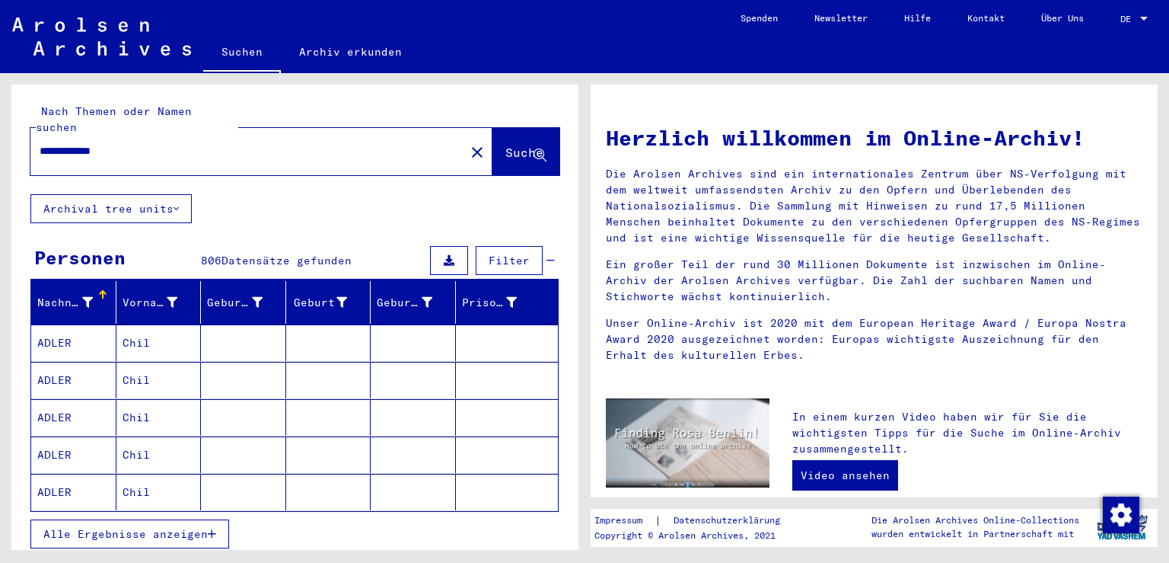
click at [135, 143] on div "**********" at bounding box center [238, 151] width 416 height 34
click at [135, 143] on input "**********" at bounding box center [243, 151] width 407 height 16
type input "*"
type input "**********"
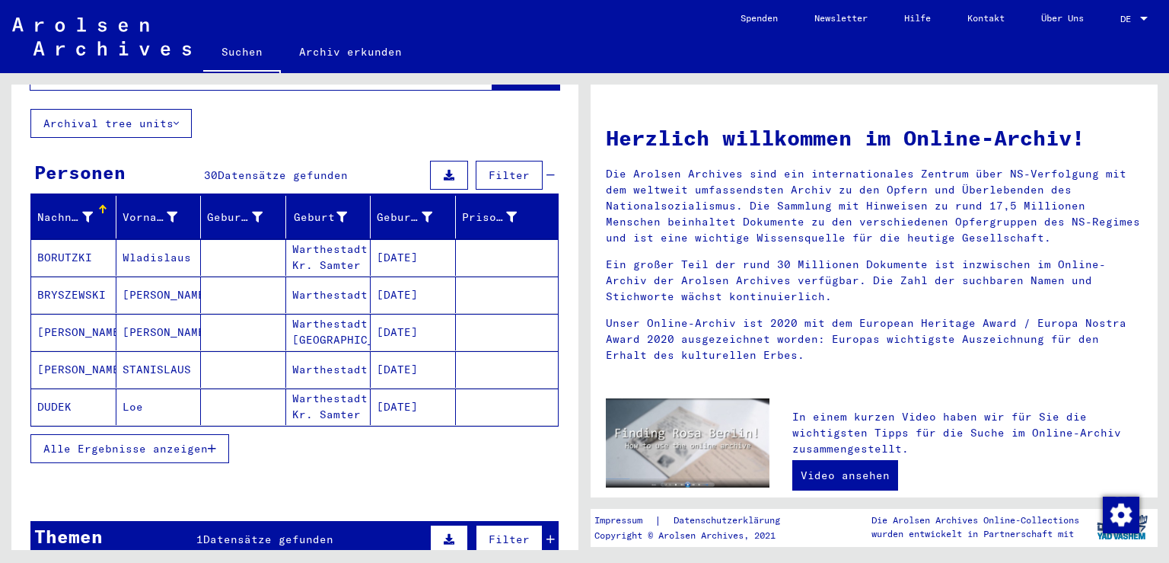
scroll to position [99, 0]
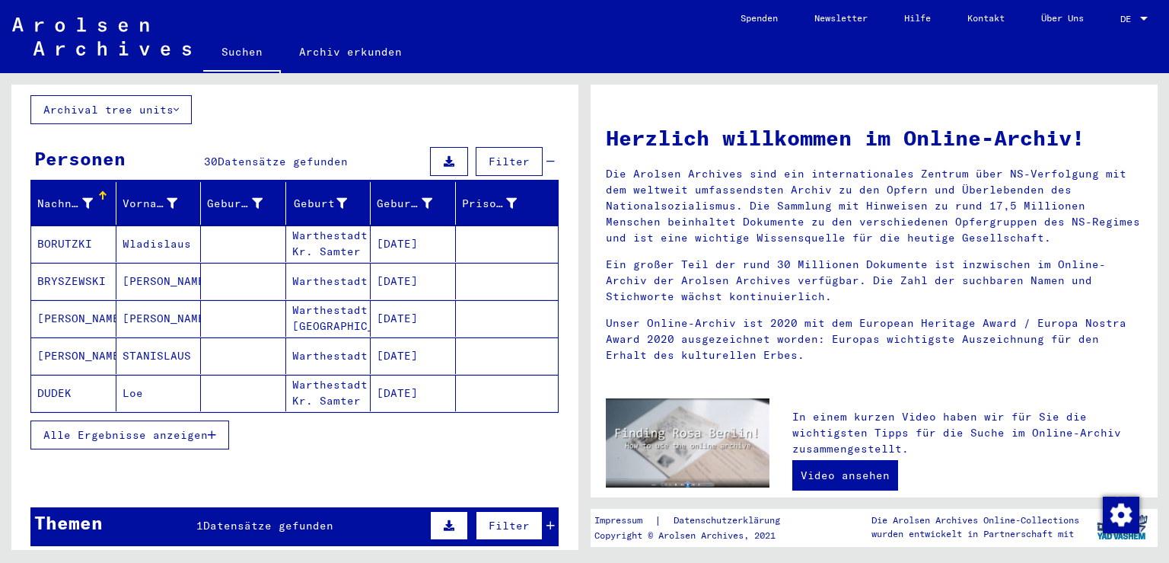
click at [173, 428] on span "Alle Ergebnisse anzeigen" at bounding box center [125, 435] width 164 height 14
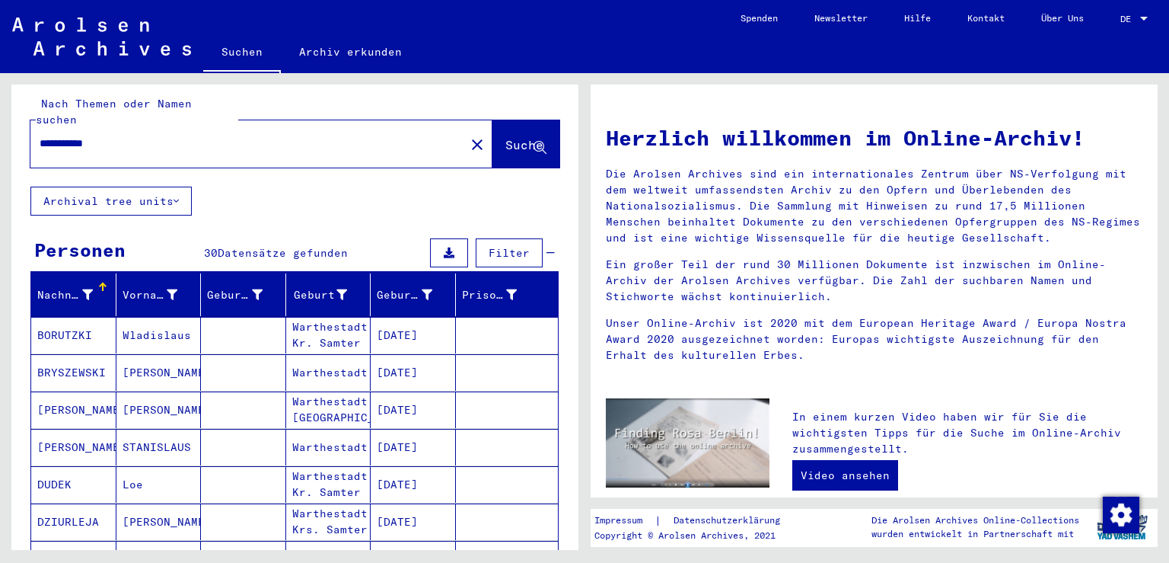
scroll to position [0, 0]
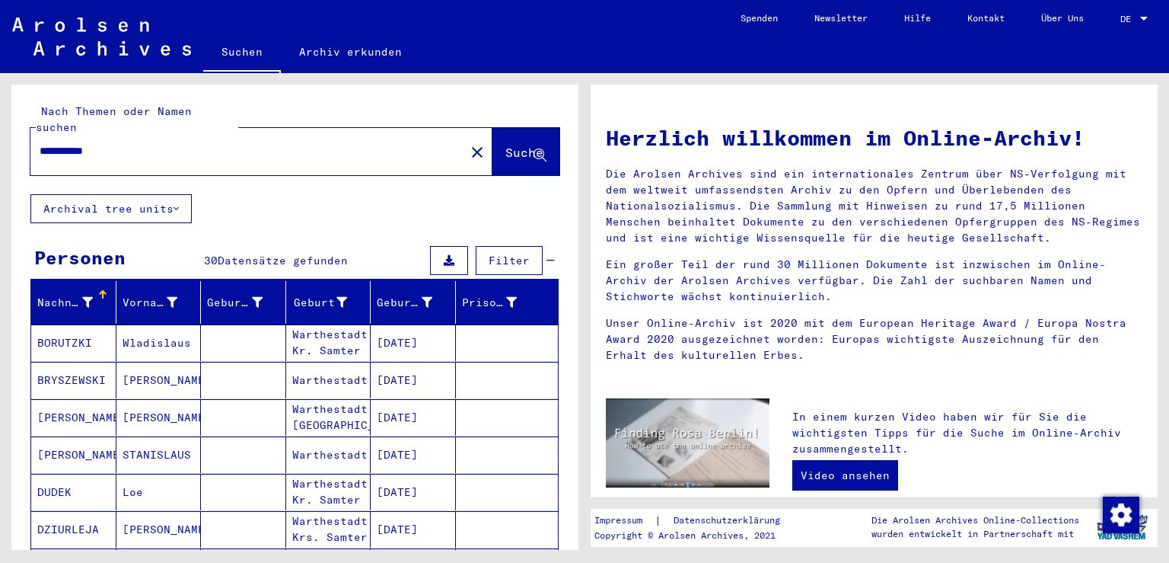
click at [468, 143] on mat-icon "close" at bounding box center [477, 152] width 18 height 18
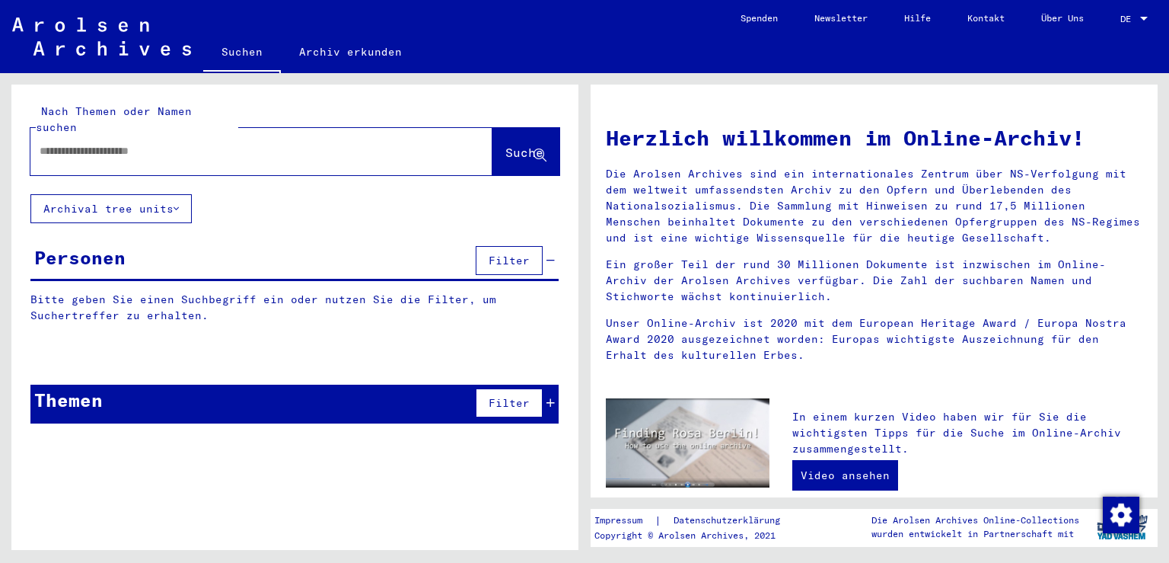
click at [437, 138] on div at bounding box center [261, 151] width 462 height 47
click at [297, 143] on input "text" at bounding box center [243, 151] width 407 height 16
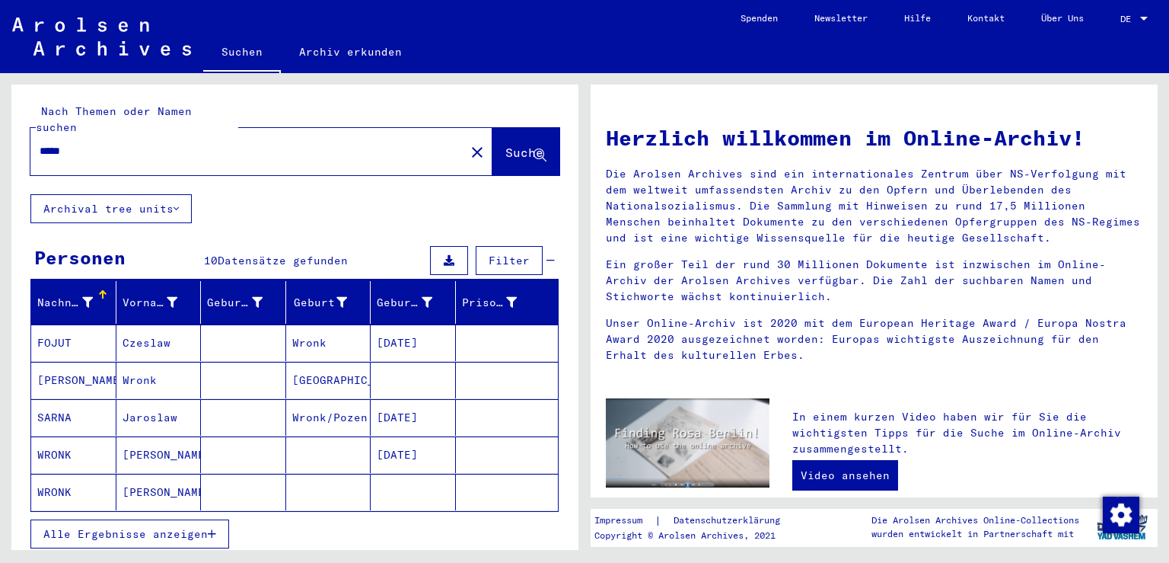
click at [124, 527] on span "Alle Ergebnisse anzeigen" at bounding box center [125, 534] width 164 height 14
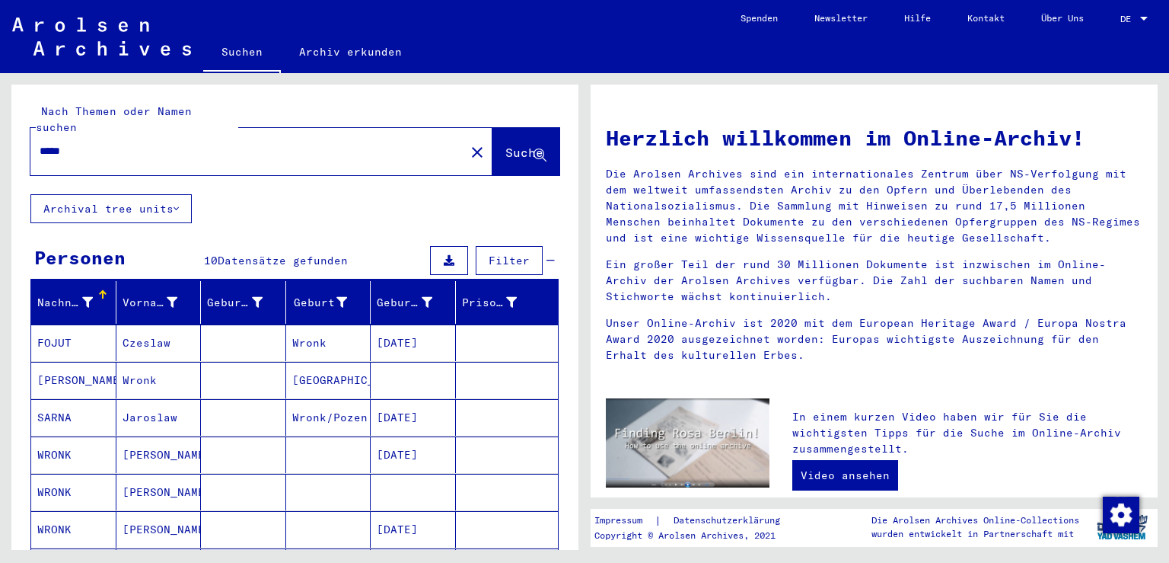
click at [129, 143] on input "*****" at bounding box center [243, 151] width 407 height 16
type input "*"
click at [97, 110] on mat-label "Nach Themen oder Namen suchen" at bounding box center [114, 119] width 156 height 30
click at [99, 143] on input "text" at bounding box center [243, 151] width 407 height 16
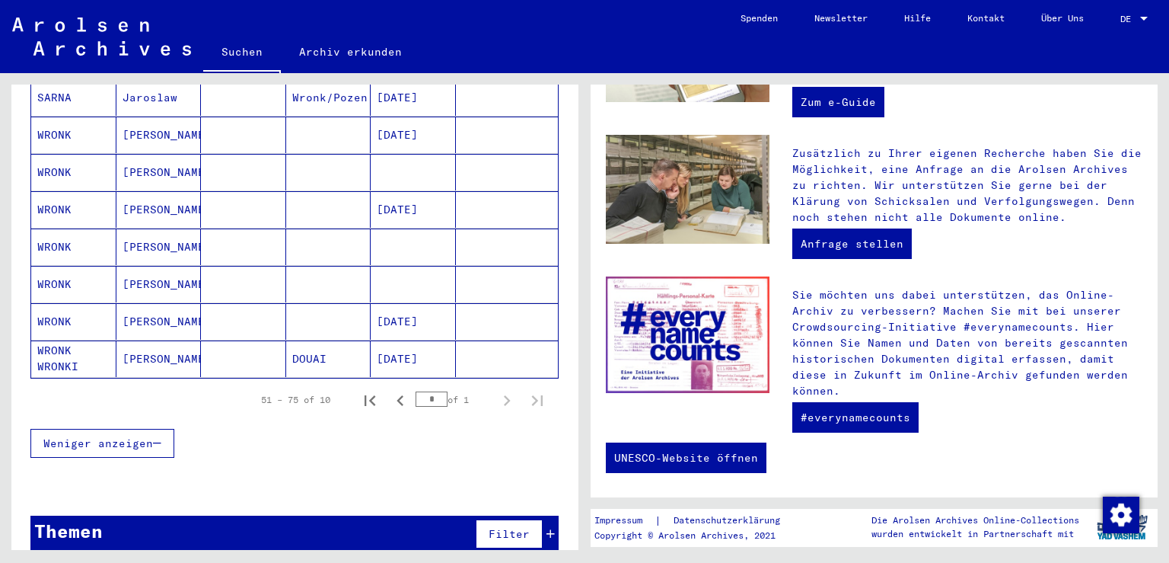
scroll to position [524, 0]
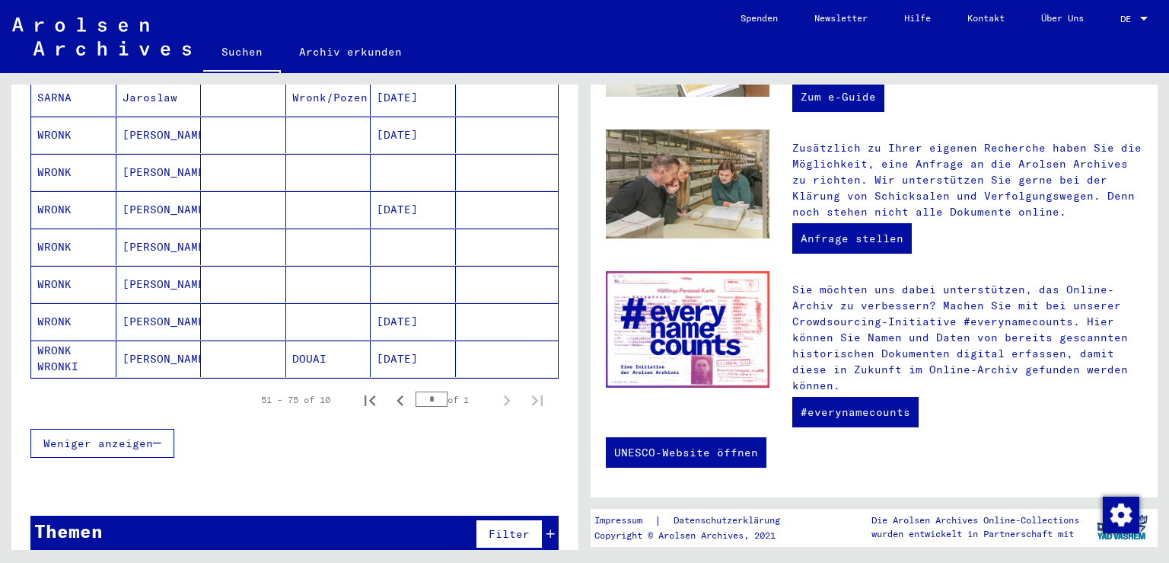
click at [547, 528] on icon at bounding box center [551, 533] width 8 height 11
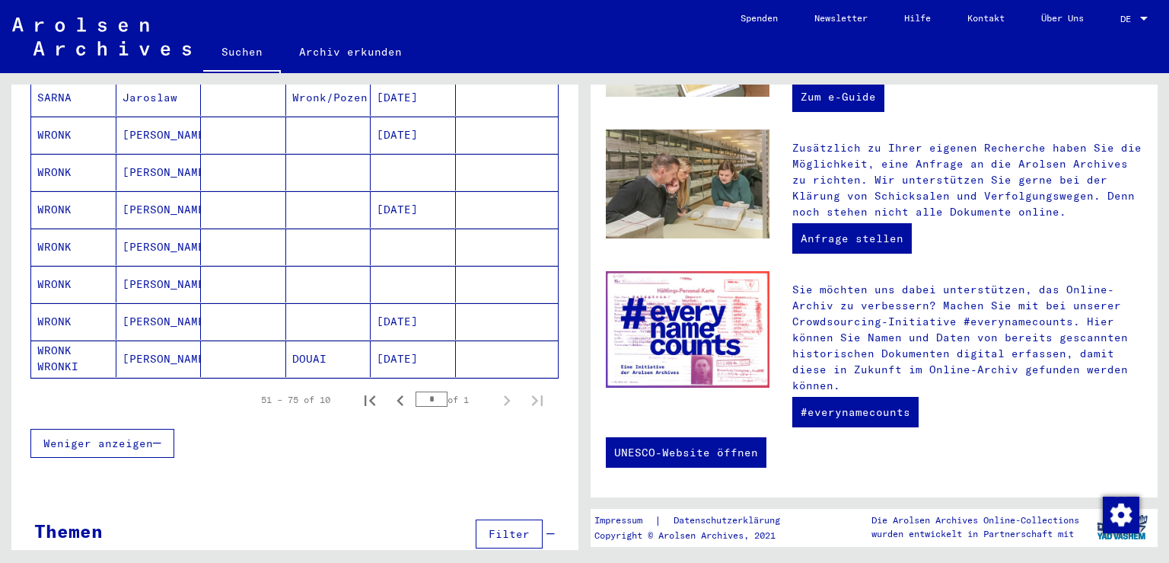
click at [278, 476] on div "Nach Themen oder Namen suchen Suche Archival tree units Personen 10 Datensätze …" at bounding box center [294, 180] width 567 height 830
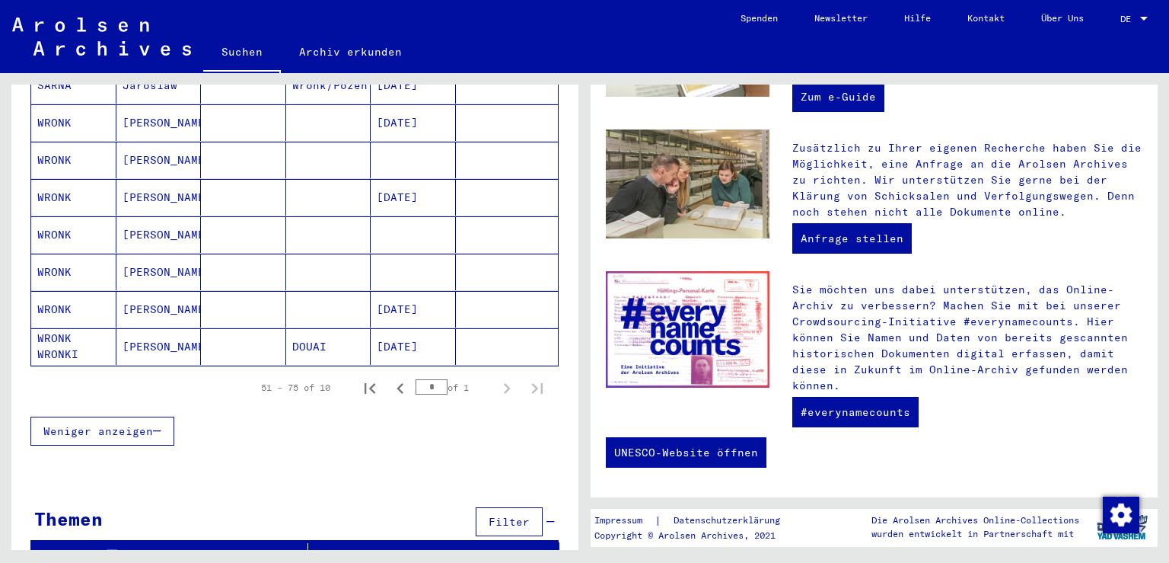
click at [499, 515] on span "Filter" at bounding box center [509, 522] width 41 height 14
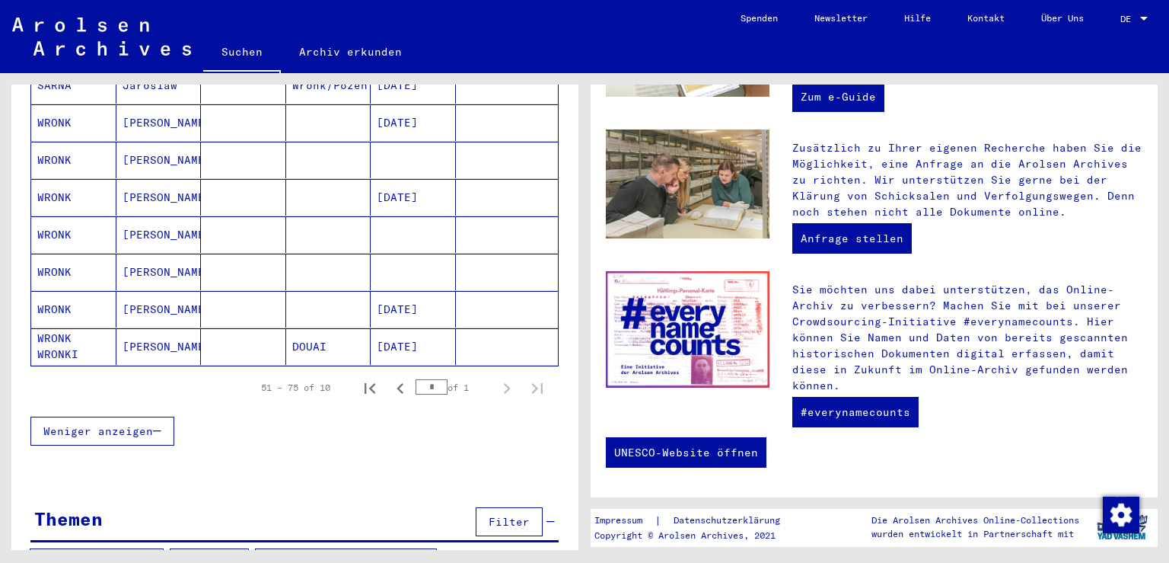
drag, startPoint x: 564, startPoint y: 381, endPoint x: 568, endPoint y: 528, distance: 147.0
click at [568, 528] on div "Nach Themen oder Namen suchen Suche Archival tree units Personen 10 Datensätze …" at bounding box center [294, 322] width 567 height 476
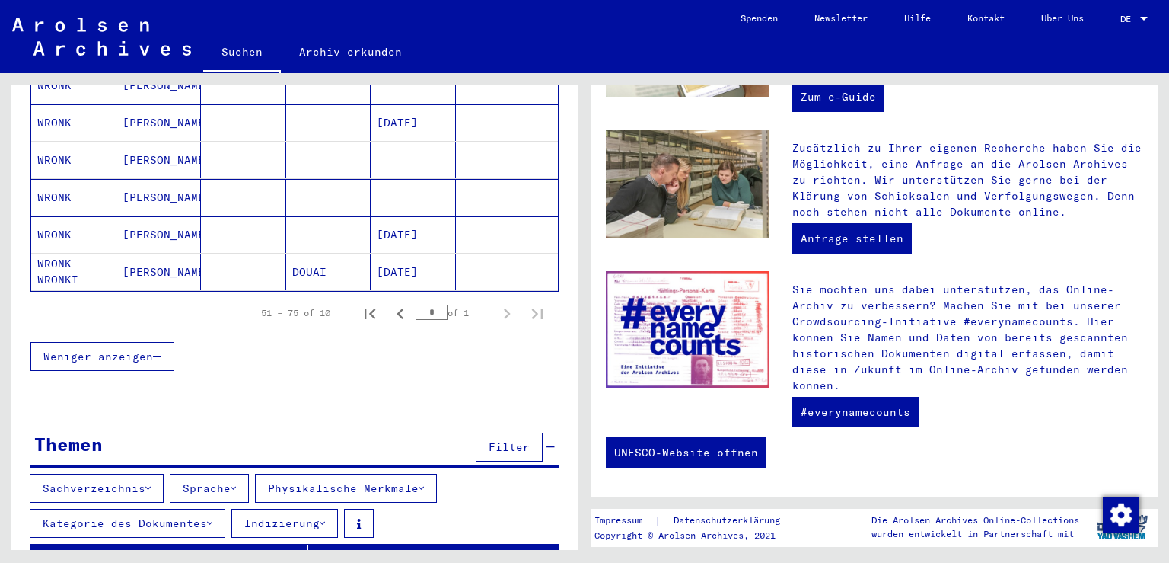
scroll to position [335, 0]
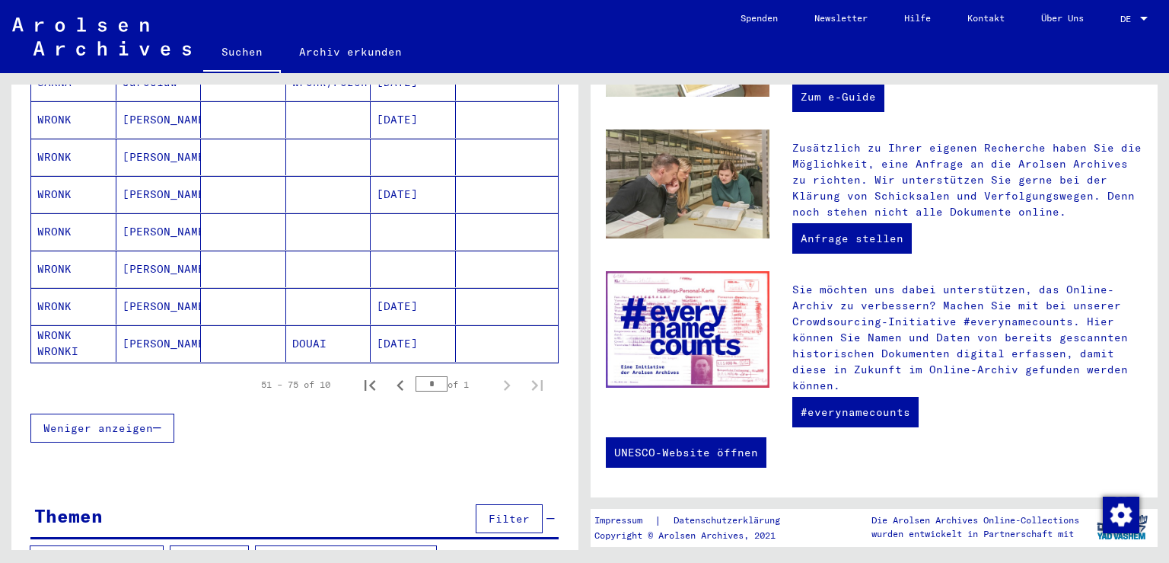
click at [111, 421] on span "Weniger anzeigen" at bounding box center [98, 428] width 110 height 14
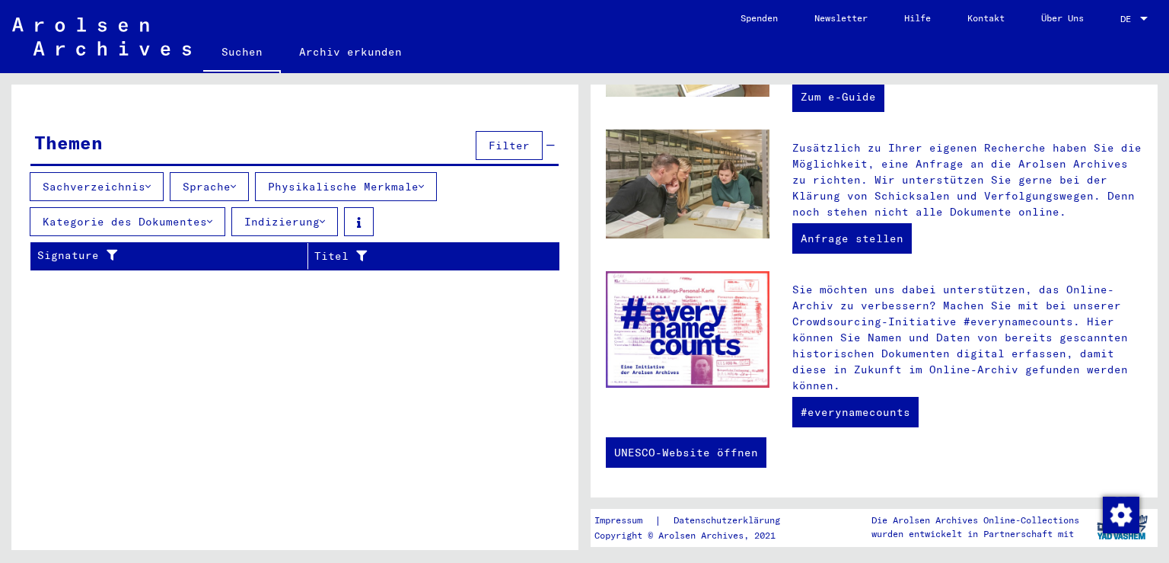
click at [151, 181] on icon at bounding box center [147, 186] width 5 height 11
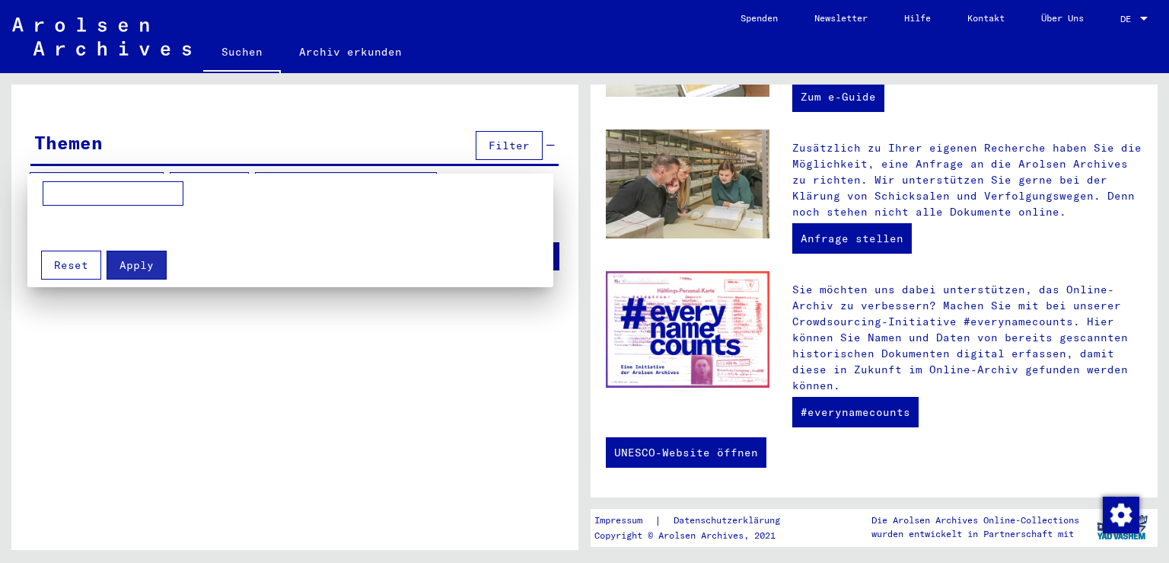
click at [135, 196] on input at bounding box center [113, 193] width 141 height 24
type input "******"
click at [419, 219] on mat-grid-list at bounding box center [294, 226] width 503 height 27
click at [84, 169] on div at bounding box center [584, 281] width 1169 height 563
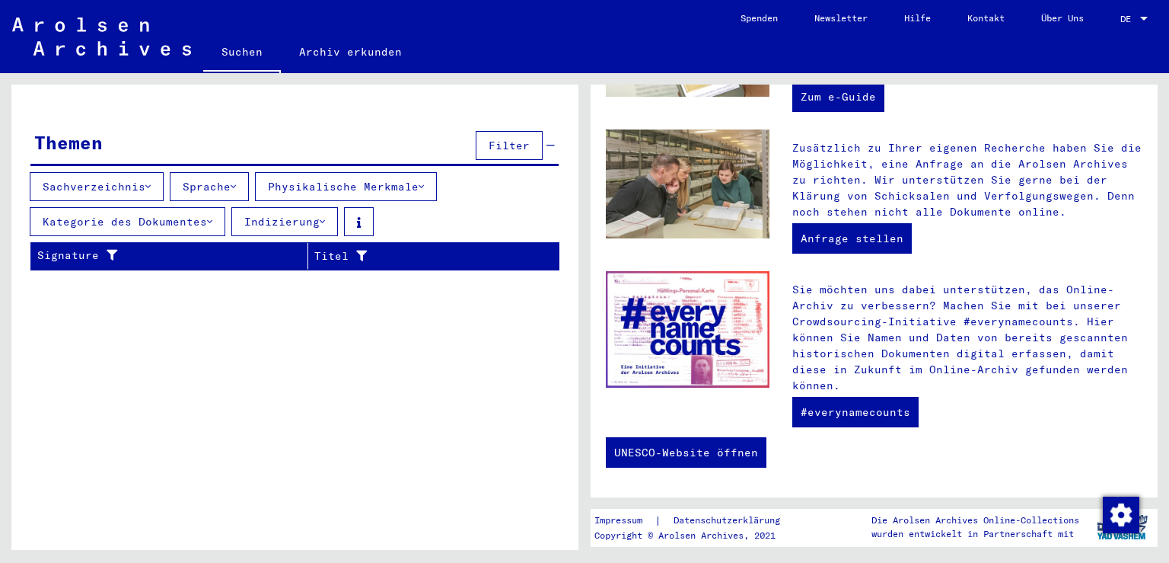
click at [514, 139] on span "Filter" at bounding box center [509, 146] width 41 height 14
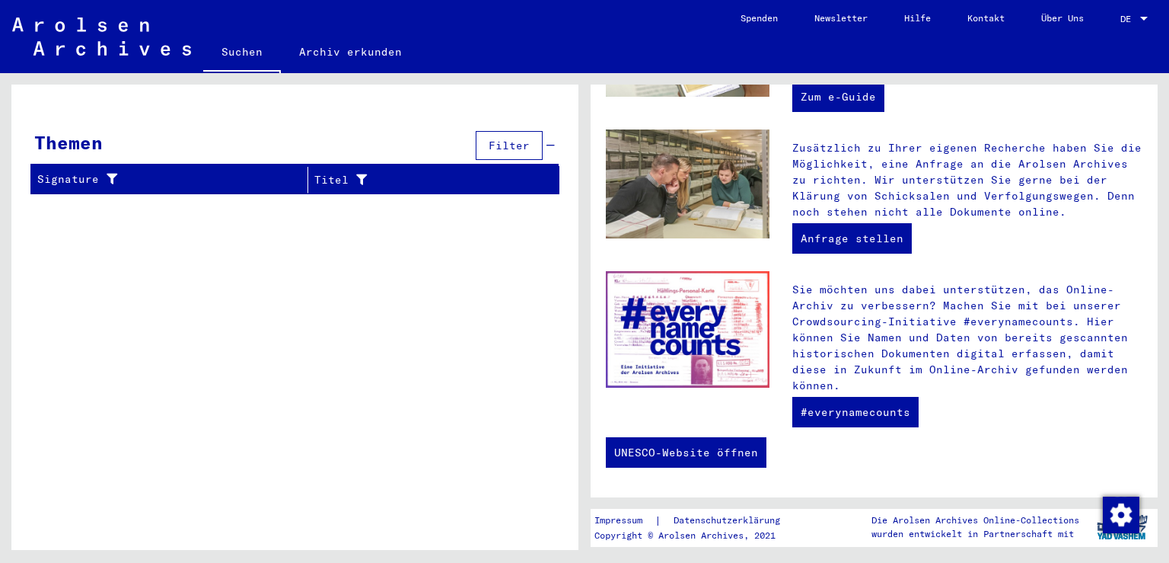
click at [514, 139] on span "Filter" at bounding box center [509, 146] width 41 height 14
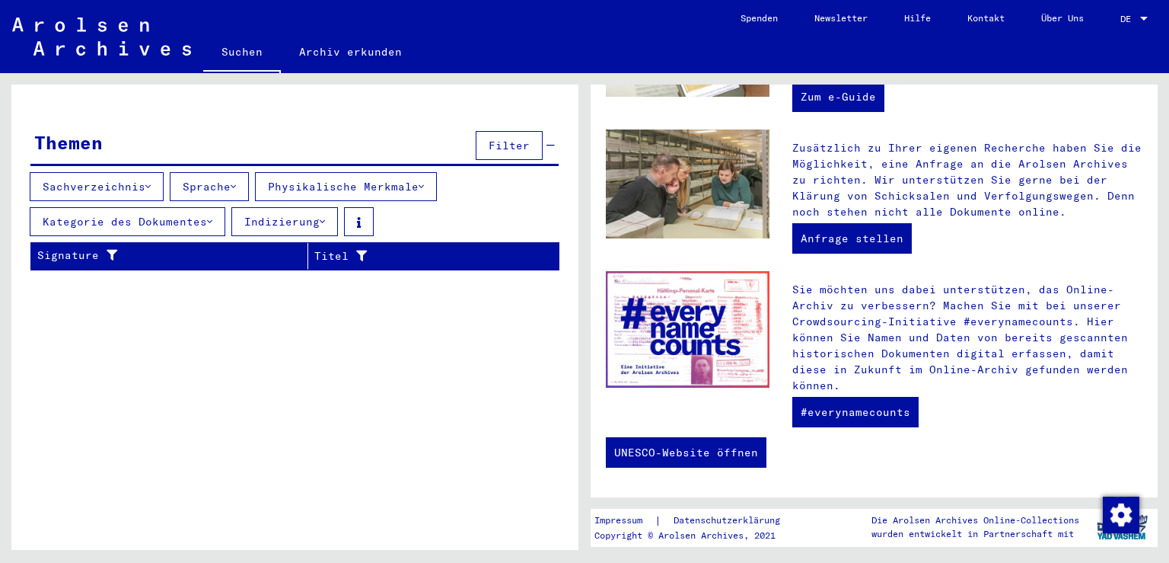
click at [151, 181] on icon at bounding box center [147, 186] width 5 height 11
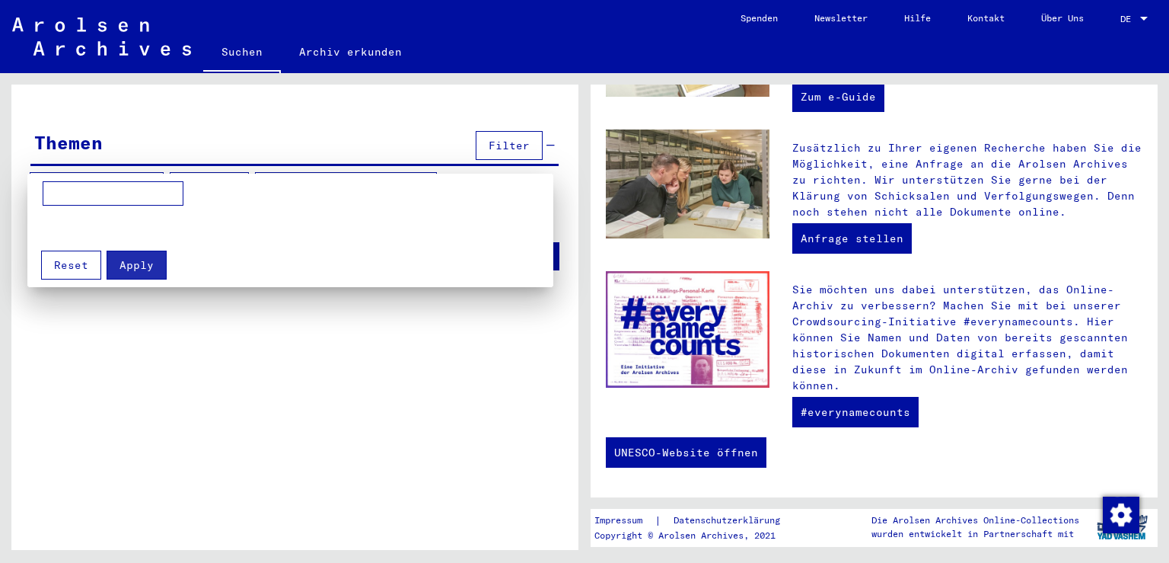
click at [139, 198] on input at bounding box center [113, 193] width 141 height 24
type input "******"
click at [148, 272] on button "Apply" at bounding box center [137, 264] width 60 height 29
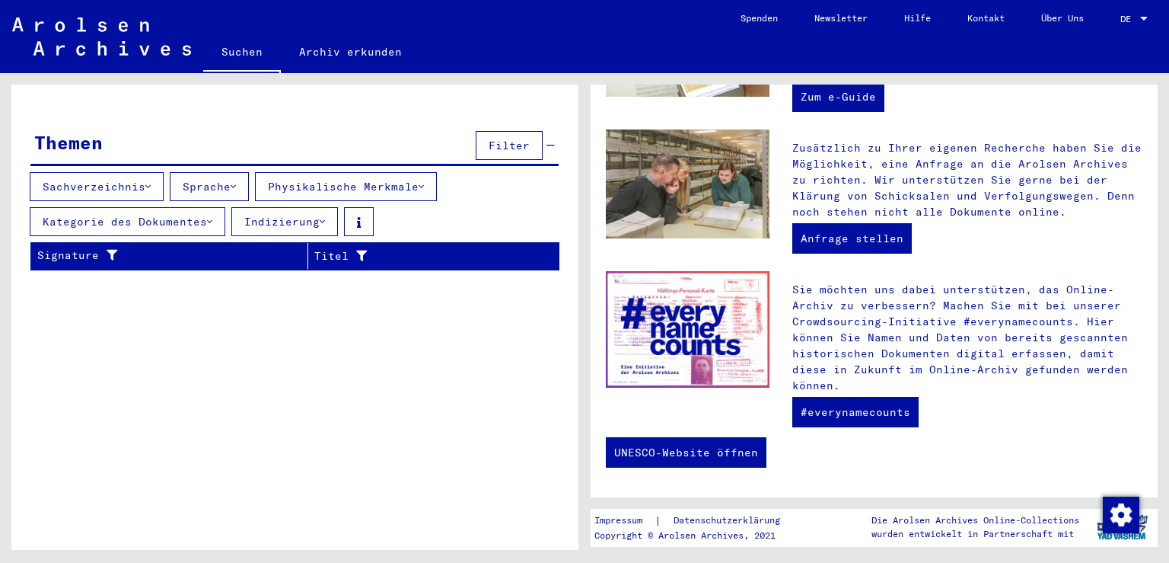
click at [149, 181] on icon at bounding box center [147, 186] width 5 height 11
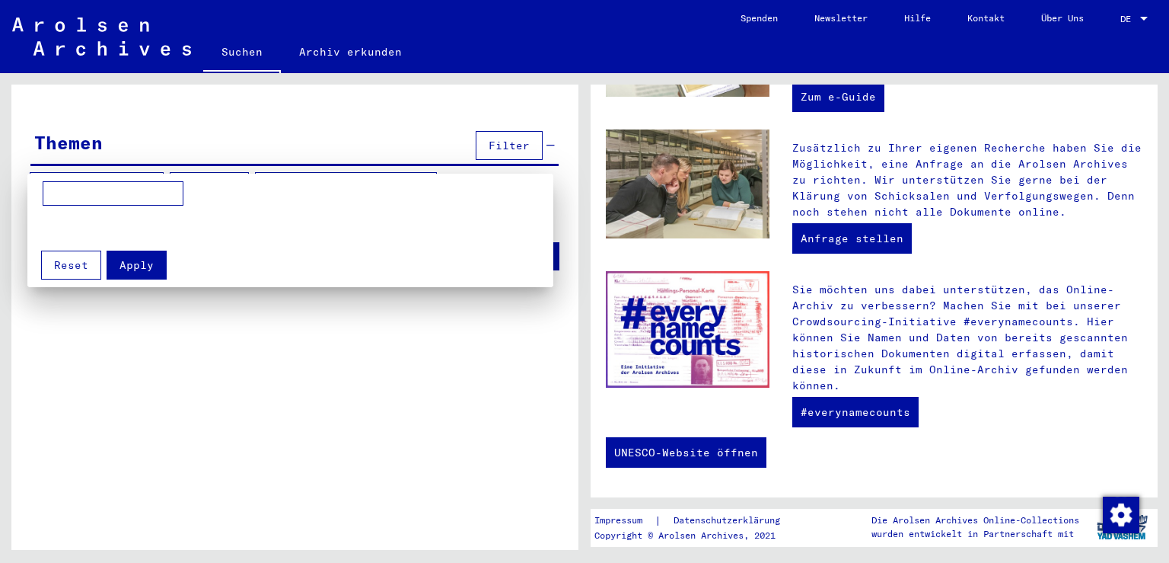
click at [116, 199] on input at bounding box center [113, 193] width 141 height 24
click at [56, 269] on span "Reset" at bounding box center [71, 265] width 34 height 14
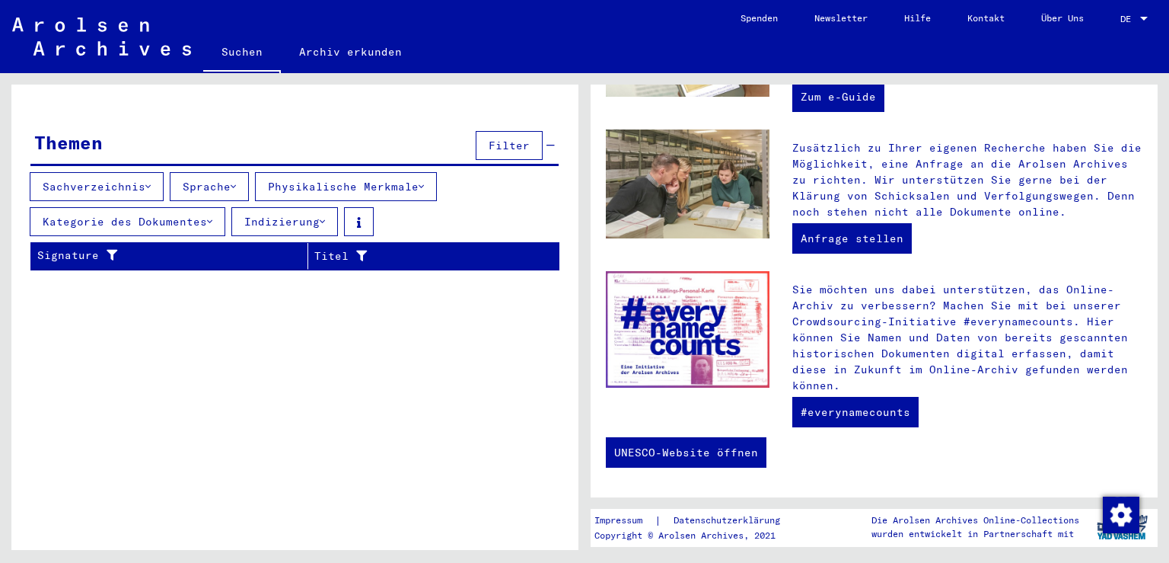
click at [87, 172] on button "Sachverzeichnis" at bounding box center [97, 186] width 134 height 29
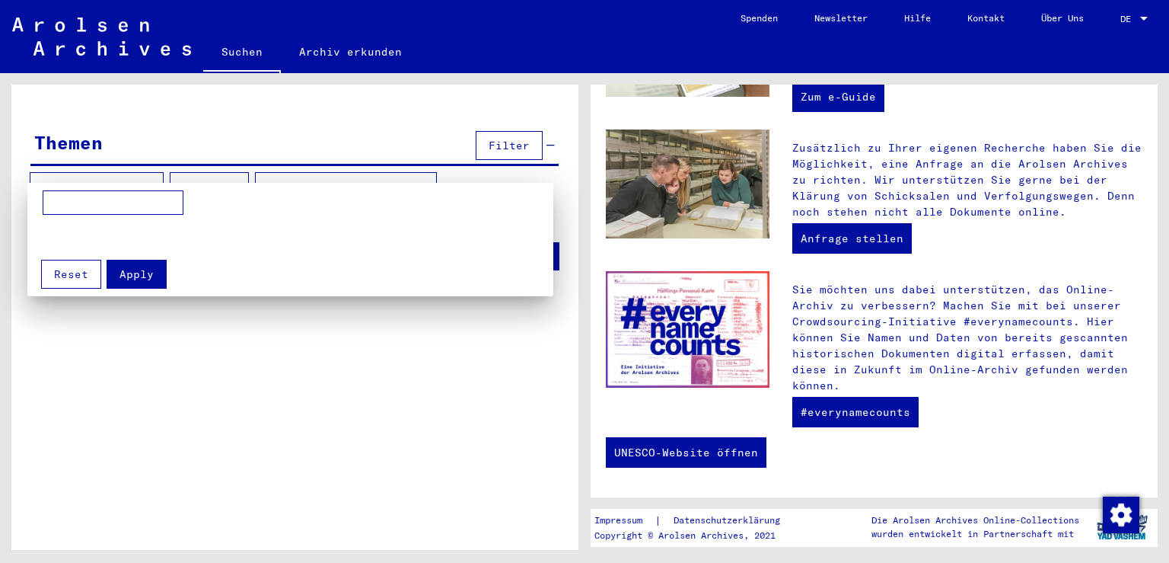
click at [81, 209] on input at bounding box center [113, 202] width 141 height 24
type input "**********"
click at [362, 230] on mat-grid-list at bounding box center [294, 235] width 503 height 27
click at [142, 275] on span "Apply" at bounding box center [137, 274] width 34 height 14
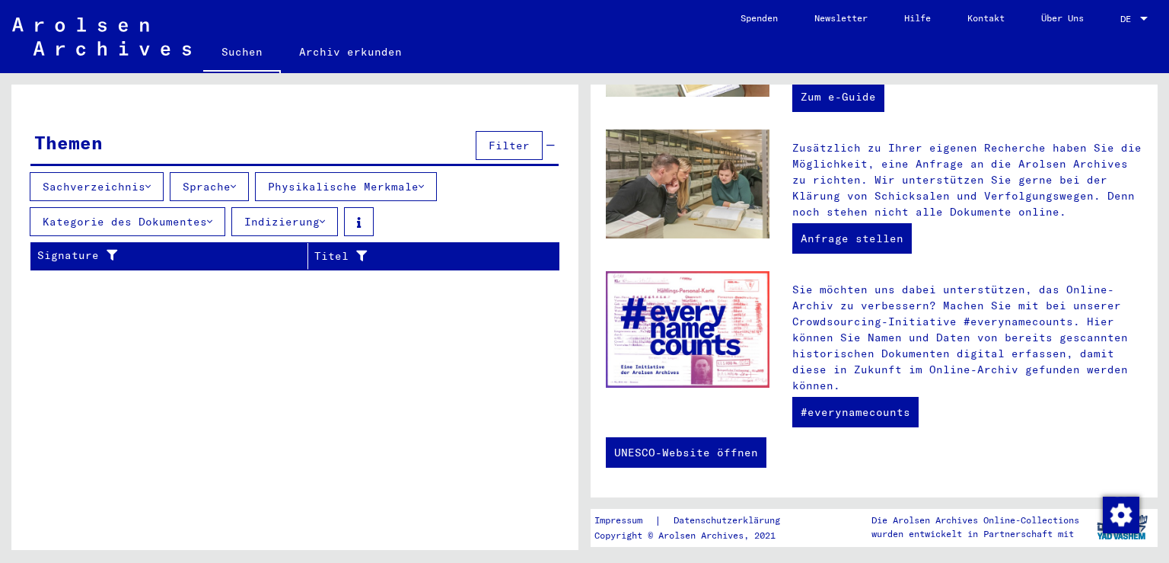
click at [322, 207] on button "Indizierung" at bounding box center [284, 221] width 107 height 29
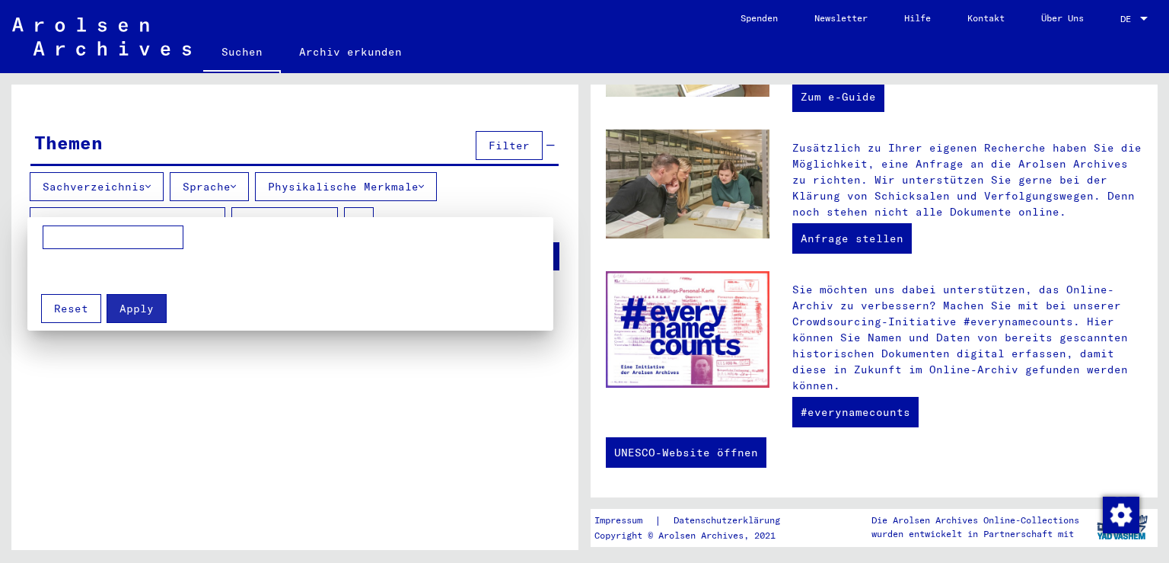
click at [322, 198] on div at bounding box center [584, 281] width 1169 height 563
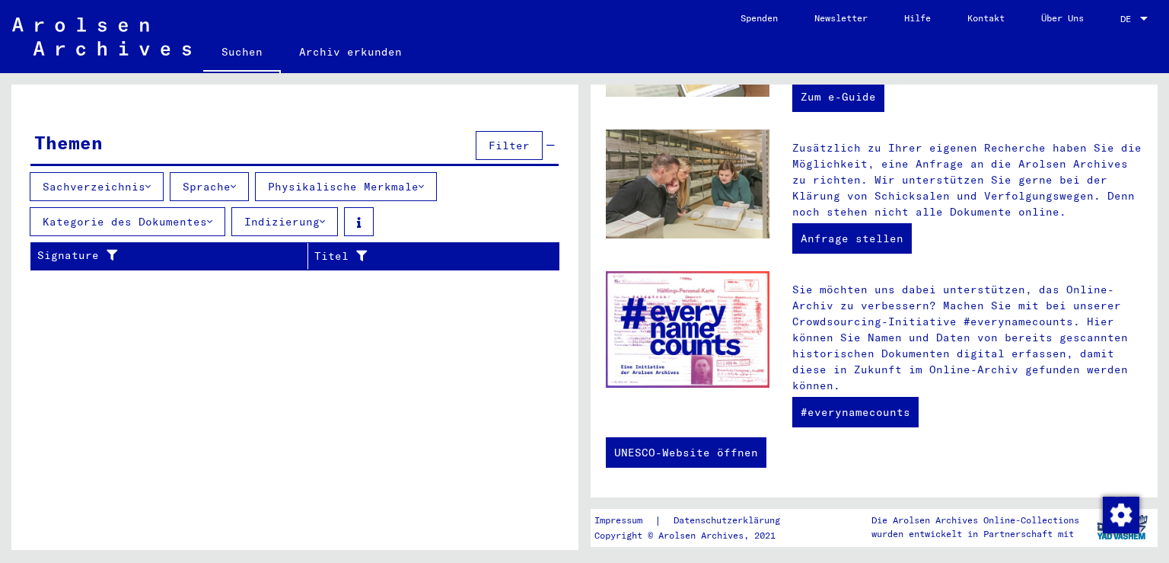
click at [537, 128] on mat-cell at bounding box center [507, 138] width 103 height 37
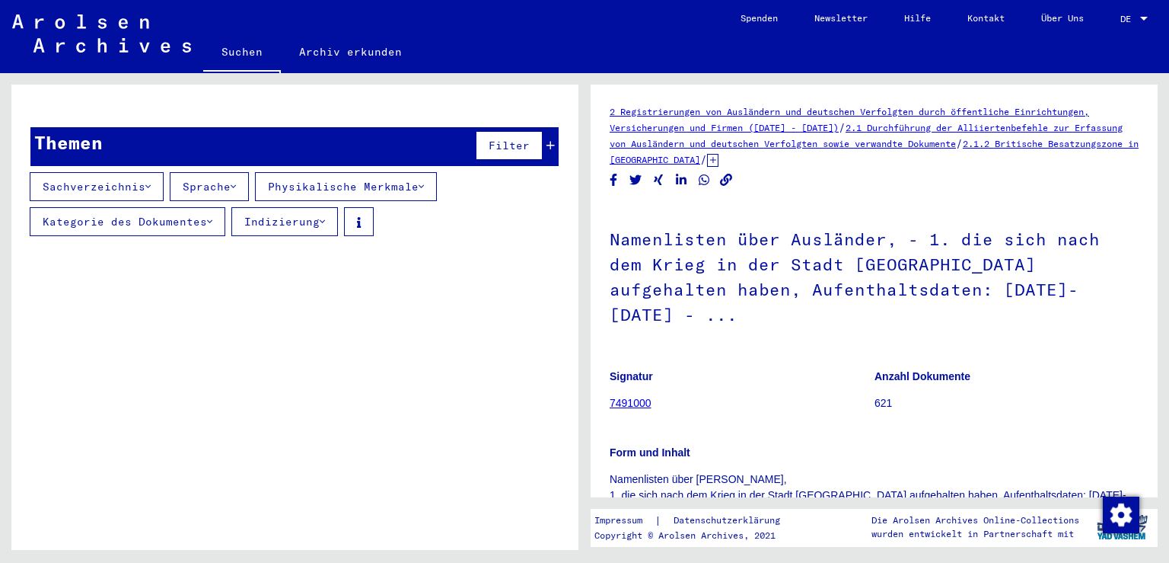
click at [543, 129] on mat-cell at bounding box center [507, 138] width 103 height 37
click at [537, 123] on mat-cell at bounding box center [507, 138] width 103 height 37
click at [156, 172] on button "Sachverzeichnis" at bounding box center [97, 186] width 134 height 29
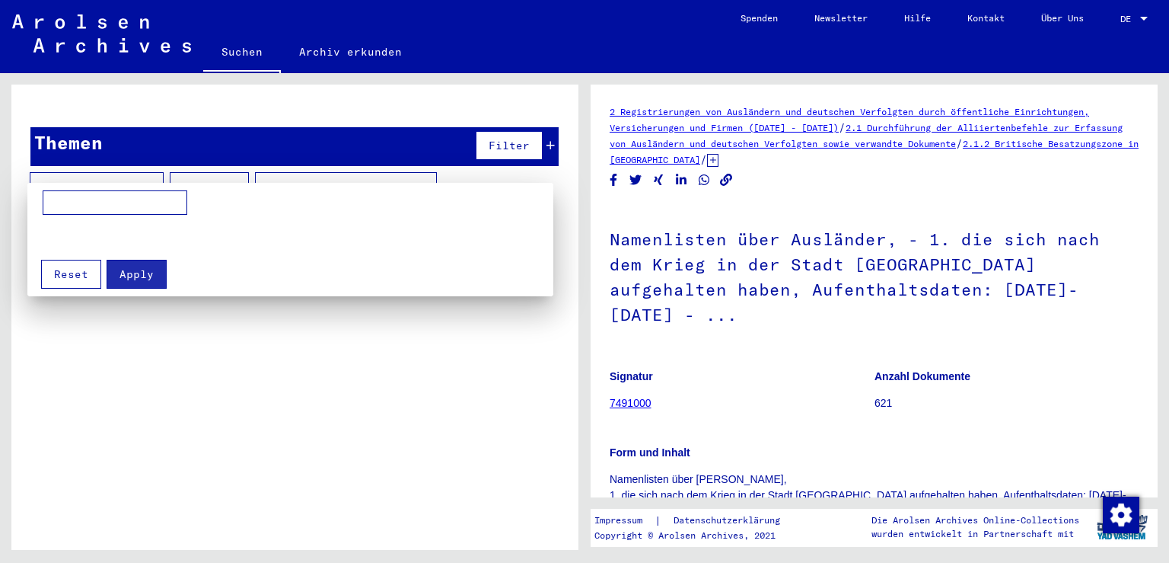
click at [87, 281] on button "Reset" at bounding box center [71, 274] width 60 height 29
